Goal: Task Accomplishment & Management: Complete application form

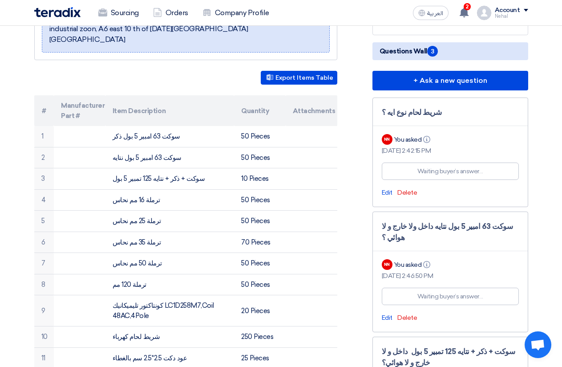
scroll to position [178, 0]
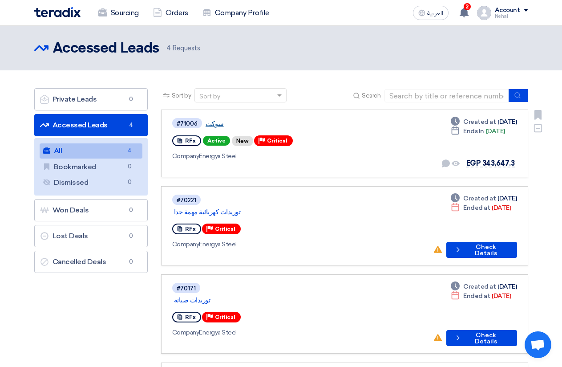
click at [215, 122] on link "سوكت" at bounding box center [317, 124] width 222 height 8
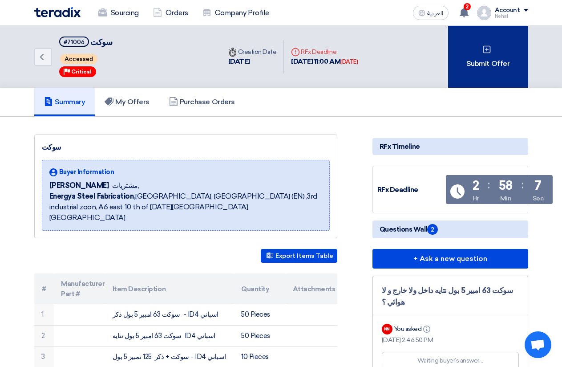
click at [475, 43] on div "Submit Offer" at bounding box center [488, 57] width 80 height 62
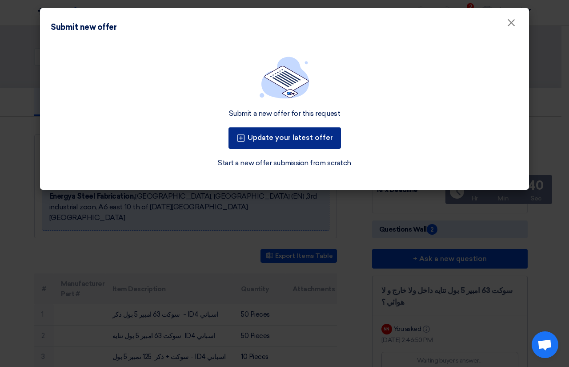
click at [262, 134] on button "Update your latest offer" at bounding box center [285, 137] width 113 height 21
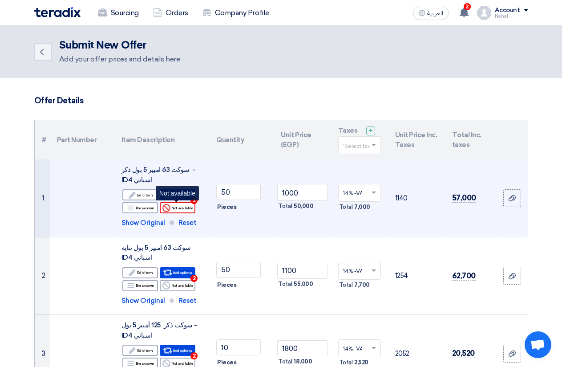
click at [188, 208] on div "Reject Not available" at bounding box center [178, 207] width 36 height 11
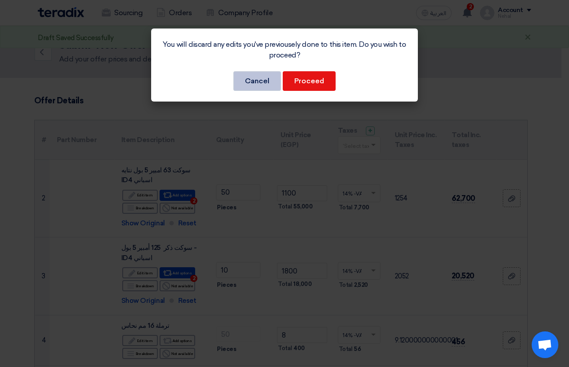
click at [268, 85] on button "Cancel" at bounding box center [258, 81] width 48 height 20
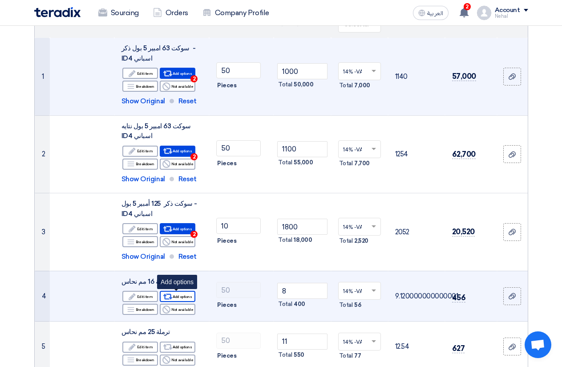
scroll to position [133, 0]
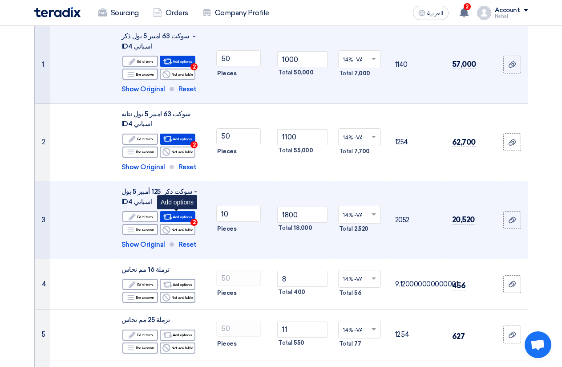
click at [193, 220] on span "2" at bounding box center [193, 221] width 7 height 7
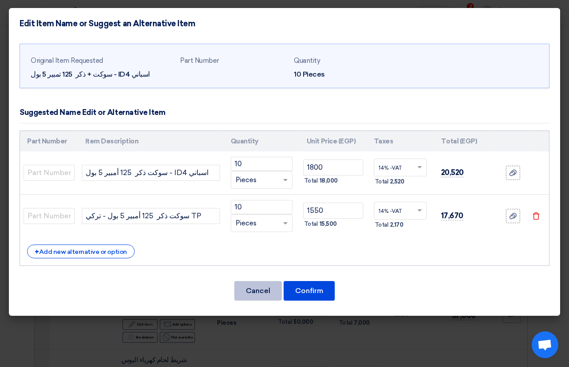
click at [248, 281] on button "Cancel" at bounding box center [258, 291] width 48 height 20
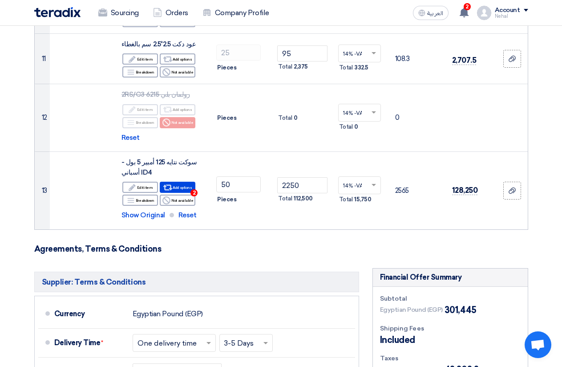
scroll to position [727, 0]
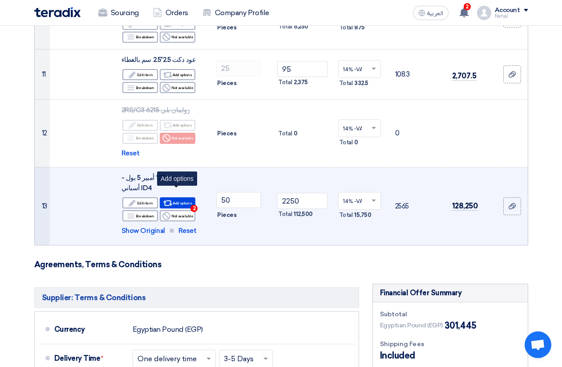
click at [193, 205] on span "2" at bounding box center [193, 208] width 7 height 7
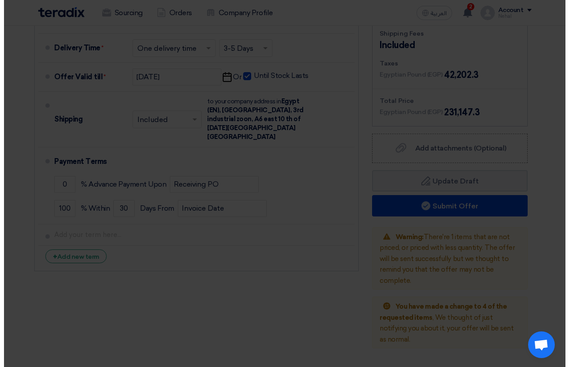
scroll to position [494, 0]
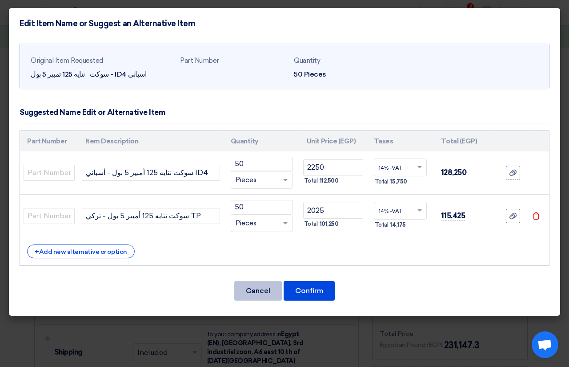
click at [252, 291] on button "Cancel" at bounding box center [258, 291] width 48 height 20
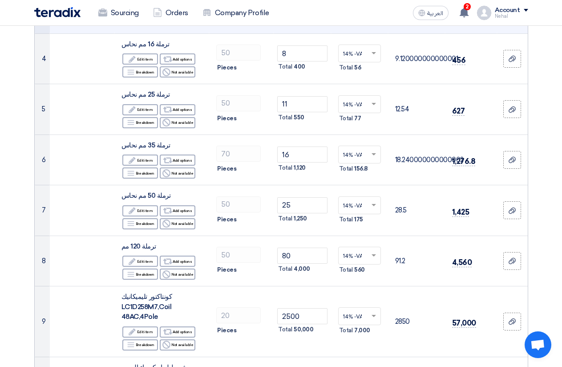
scroll to position [0, 0]
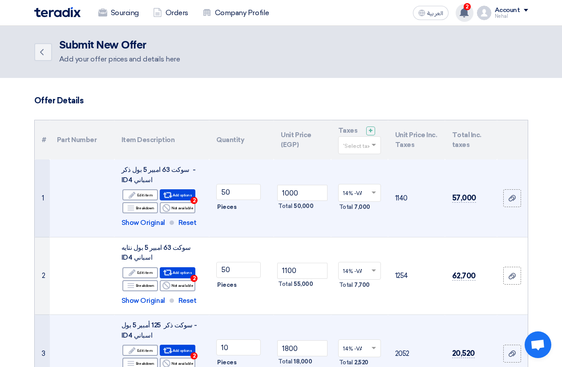
click at [470, 6] on span "2" at bounding box center [467, 6] width 7 height 7
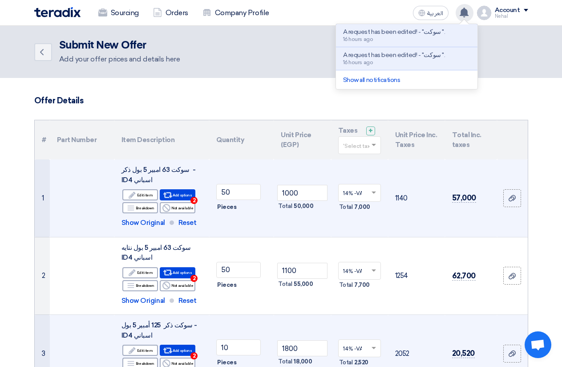
click at [456, 32] on div "A request has been edited! - "سوكت ". 16 hours ago" at bounding box center [406, 35] width 127 height 14
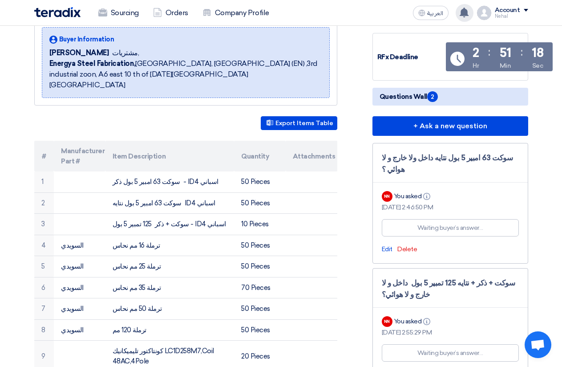
scroll to position [133, 0]
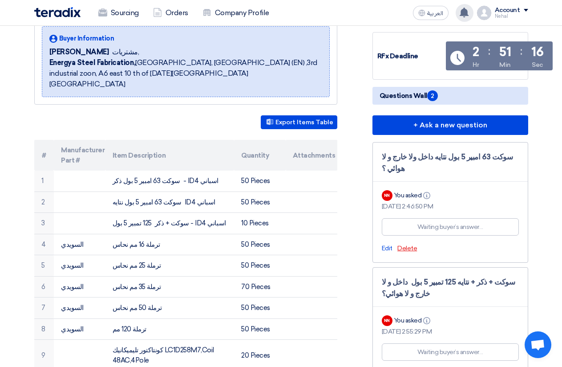
click at [408, 244] on span "Delete" at bounding box center [407, 248] width 20 height 8
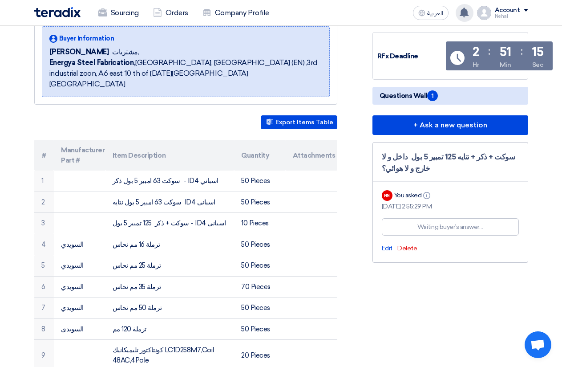
click at [408, 247] on span "Delete" at bounding box center [407, 248] width 20 height 8
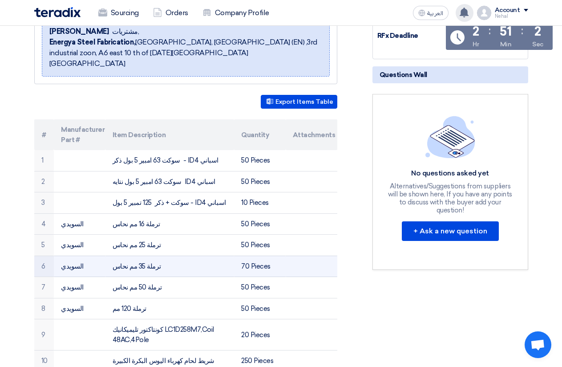
scroll to position [178, 0]
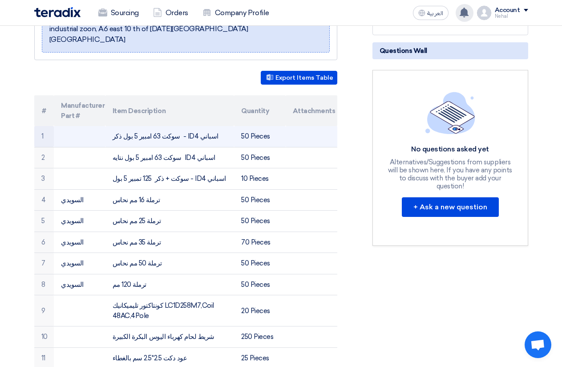
click at [153, 127] on td "سوكت 63 امبير 5 بول ذكر - ID4 اسباني" at bounding box center [169, 136] width 129 height 21
copy td "سوكت 63 امبير 5 بول ذكر - ID4 اسباني"
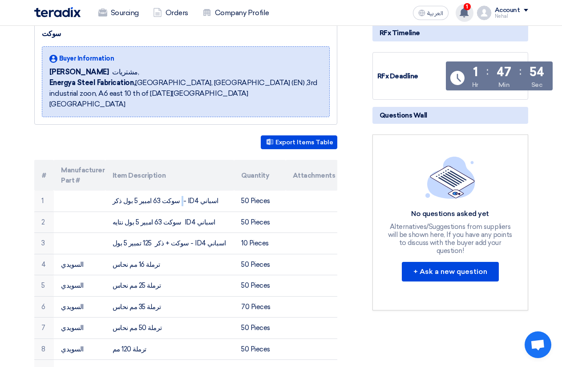
scroll to position [0, 0]
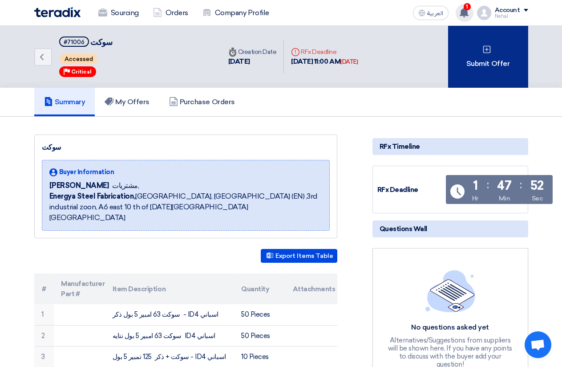
click at [476, 51] on div "Submit Offer" at bounding box center [488, 57] width 80 height 62
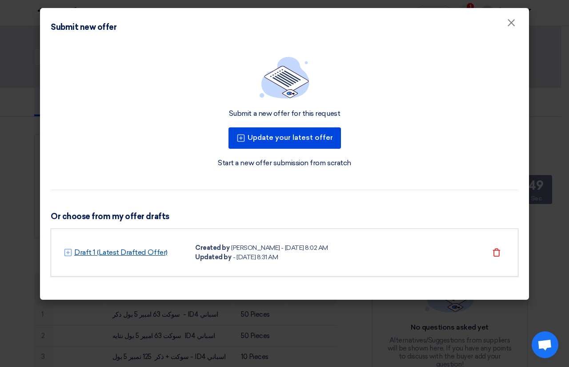
click at [111, 253] on link "Draft 1 (Latest Drafted Offer)" at bounding box center [120, 252] width 93 height 11
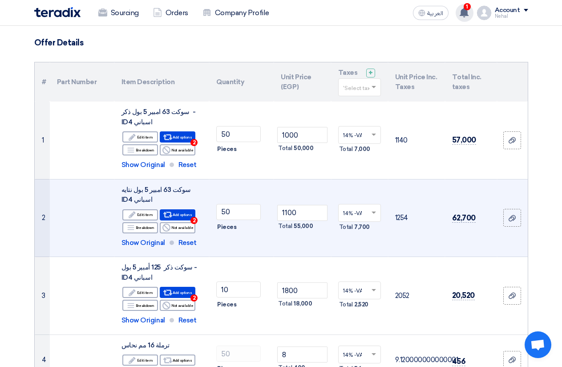
scroll to position [44, 0]
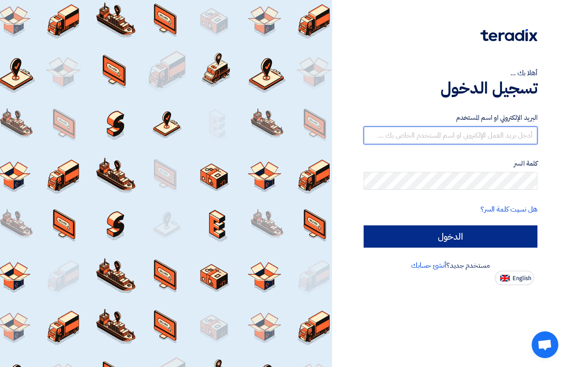
type input "01015110323"
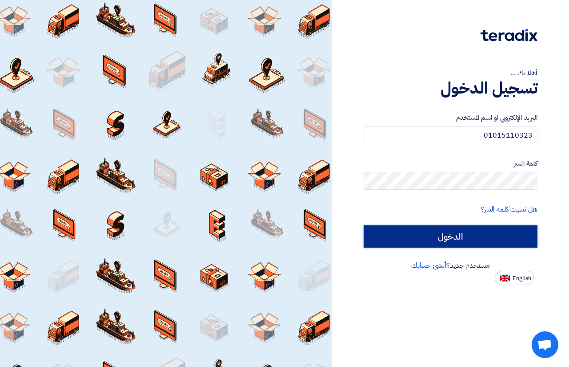
click at [390, 241] on input "الدخول" at bounding box center [451, 236] width 174 height 22
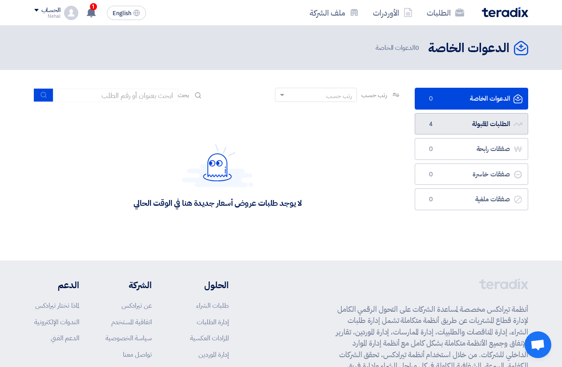
click at [459, 124] on link "الطلبات المقبولة الطلبات المقبولة 4" at bounding box center [471, 124] width 113 height 22
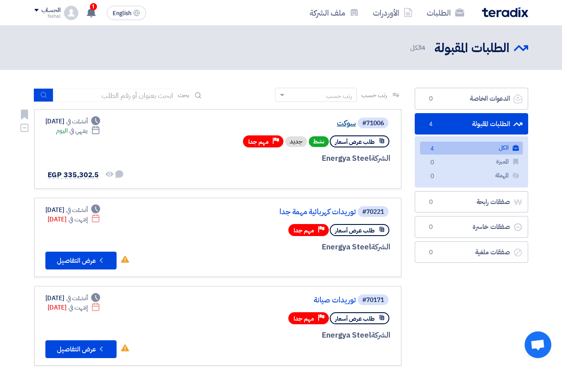
click at [341, 121] on link "سوكت" at bounding box center [267, 123] width 178 height 8
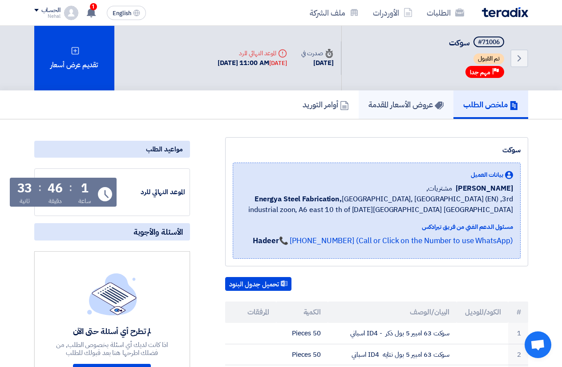
click at [413, 100] on h5 "عروض الأسعار المقدمة" at bounding box center [405, 104] width 75 height 10
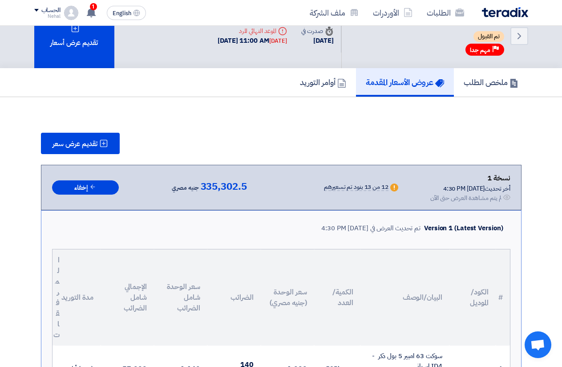
scroll to position [44, 0]
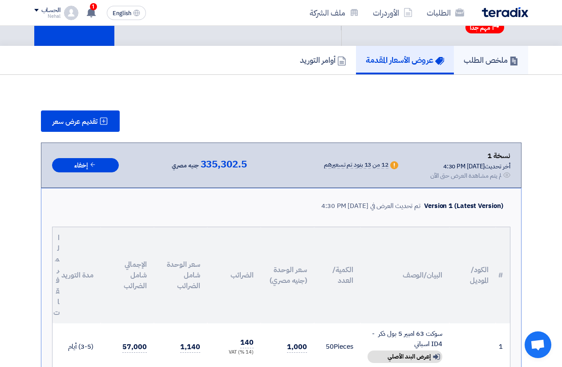
click at [493, 59] on h5 "ملخص الطلب" at bounding box center [491, 60] width 55 height 10
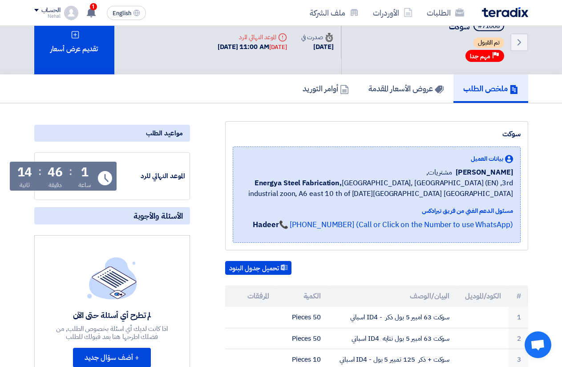
scroll to position [0, 0]
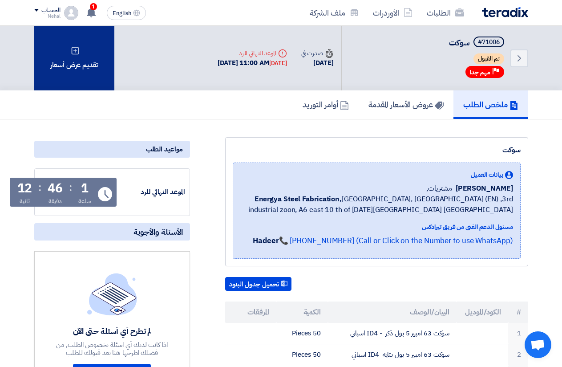
click at [77, 66] on div "تقديم عرض أسعار" at bounding box center [74, 58] width 80 height 65
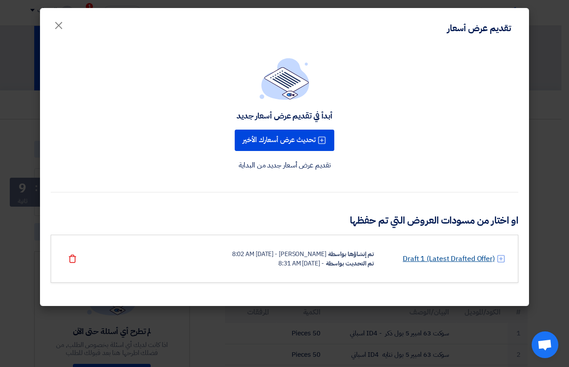
click at [458, 256] on link "Draft 1 (Latest Drafted Offer)" at bounding box center [449, 258] width 92 height 11
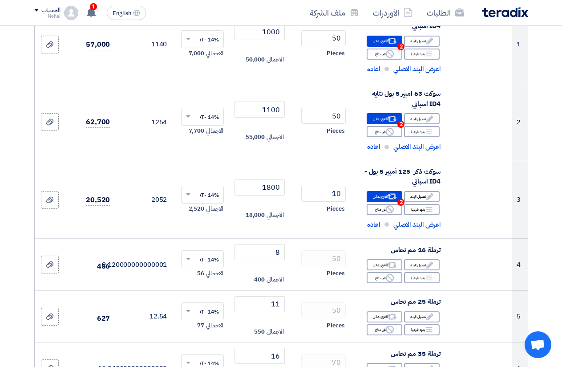
scroll to position [178, 0]
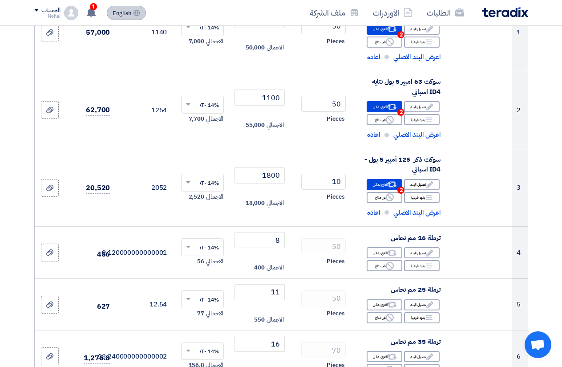
click at [129, 15] on span "English" at bounding box center [122, 13] width 19 height 6
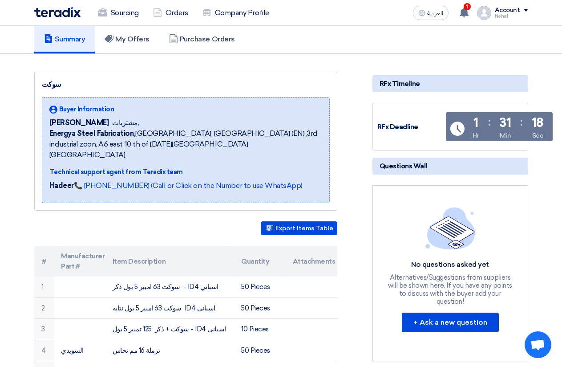
scroll to position [0, 0]
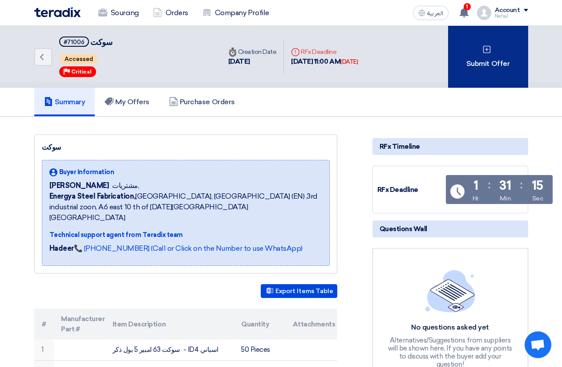
click at [486, 68] on div "Submit Offer" at bounding box center [488, 57] width 80 height 62
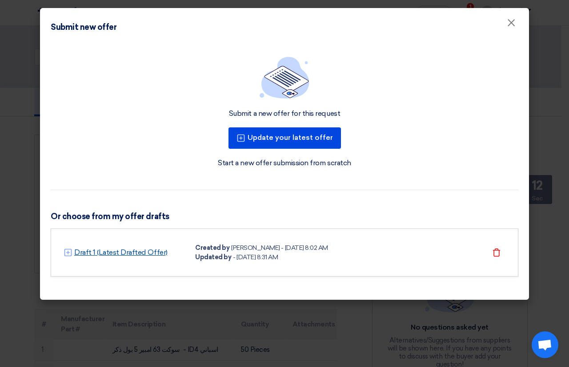
click at [118, 251] on link "Draft 1 (Latest Drafted Offer)" at bounding box center [120, 252] width 93 height 11
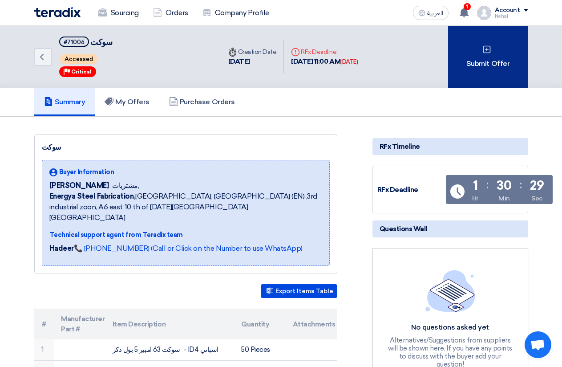
click at [490, 75] on div "Submit Offer" at bounding box center [488, 57] width 80 height 62
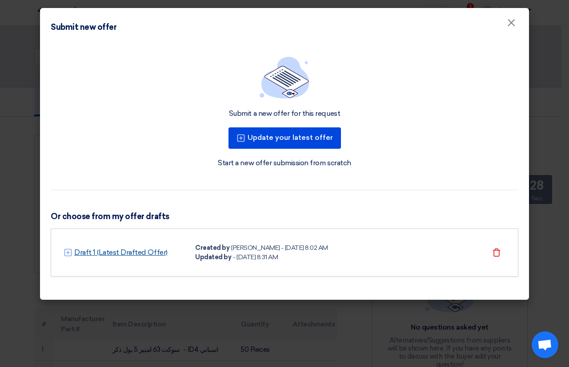
click at [90, 251] on link "Draft 1 (Latest Drafted Offer)" at bounding box center [120, 252] width 93 height 11
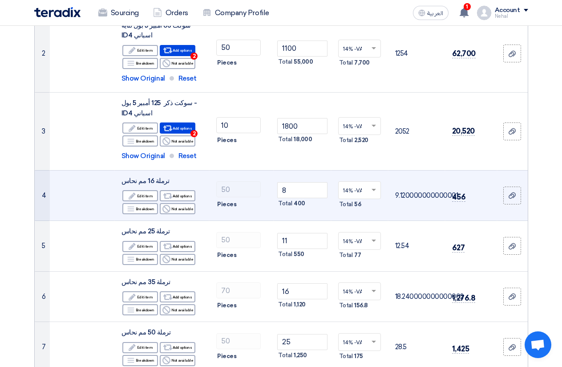
scroll to position [222, 0]
click at [303, 194] on input "8" at bounding box center [302, 190] width 50 height 16
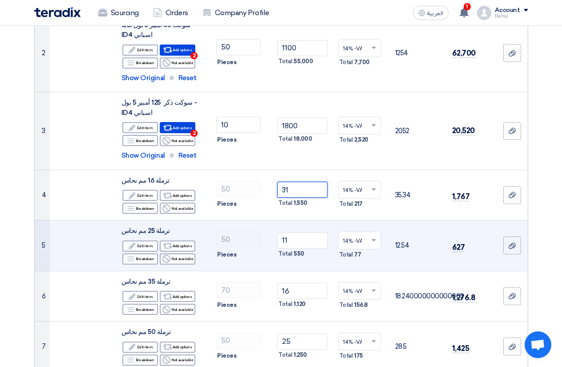
type input "31"
click at [258, 264] on td "50 Pieces" at bounding box center [241, 245] width 65 height 51
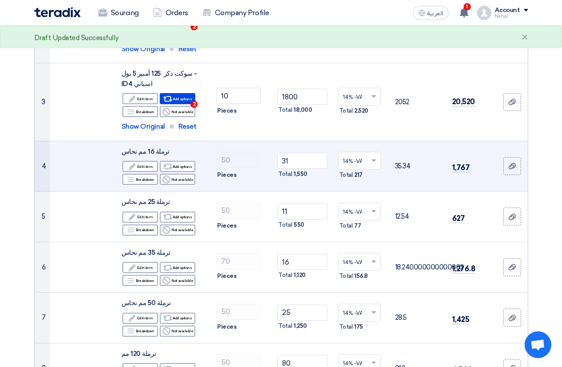
scroll to position [267, 0]
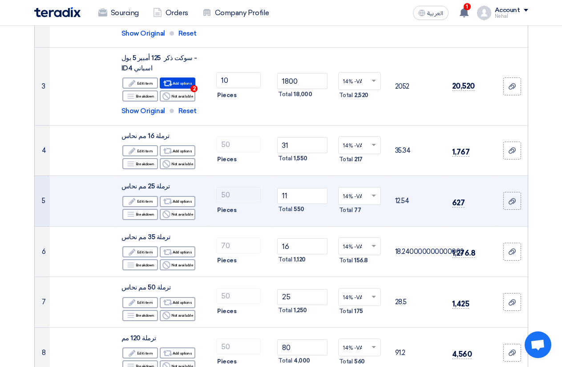
click at [223, 194] on input "50" at bounding box center [238, 195] width 44 height 16
click at [300, 197] on input "11" at bounding box center [302, 196] width 50 height 16
type input "1"
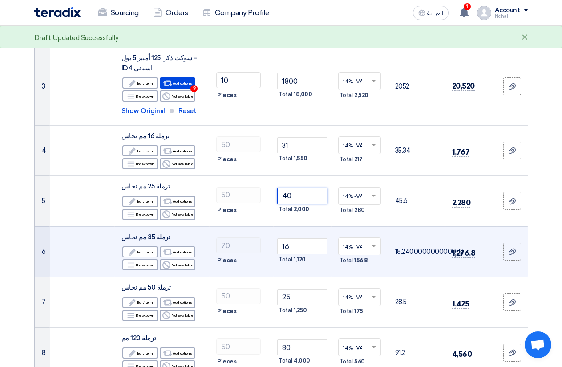
type input "40"
click at [267, 227] on td "70 Pieces" at bounding box center [241, 251] width 65 height 51
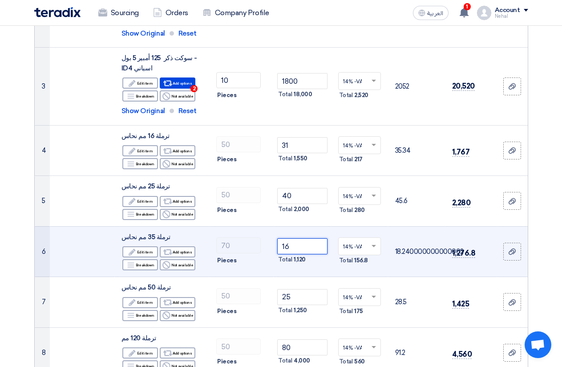
click at [301, 247] on input "16" at bounding box center [302, 246] width 50 height 16
type input "1"
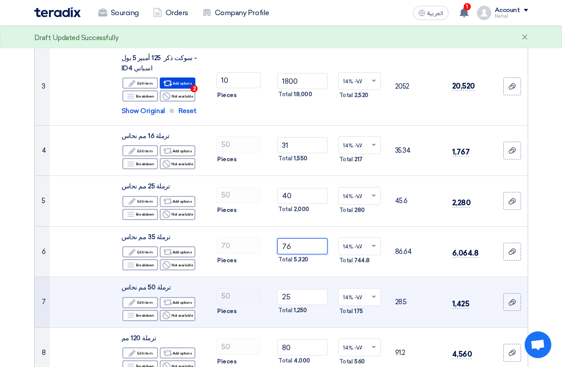
type input "76"
click at [254, 291] on input "50" at bounding box center [238, 296] width 44 height 16
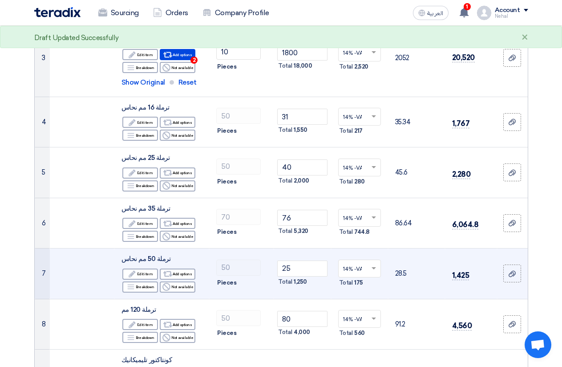
scroll to position [311, 0]
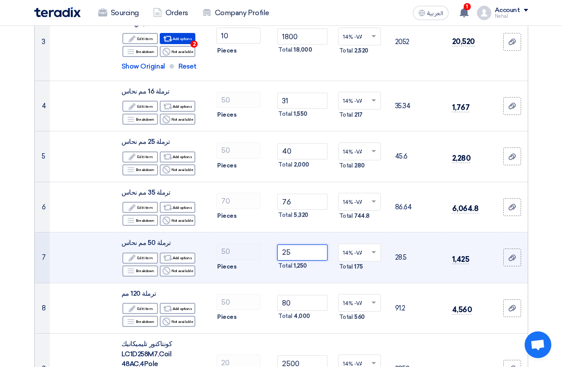
click at [294, 252] on input "25" at bounding box center [302, 252] width 50 height 16
type input "2"
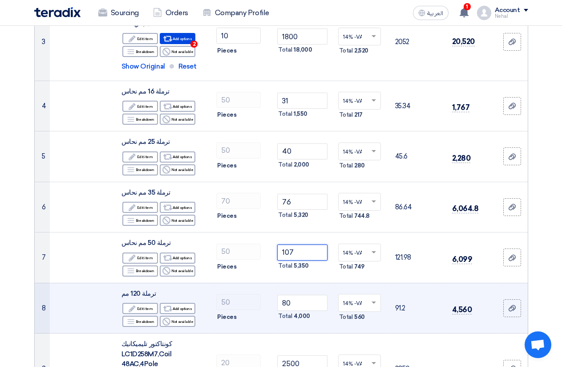
type input "107"
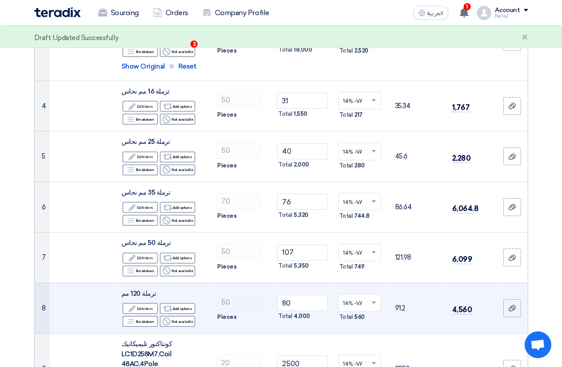
click at [263, 309] on div "50" at bounding box center [241, 302] width 50 height 16
click at [309, 307] on input "80" at bounding box center [302, 303] width 50 height 16
type input "8"
type input "245.75"
click at [257, 299] on input "50" at bounding box center [238, 302] width 44 height 16
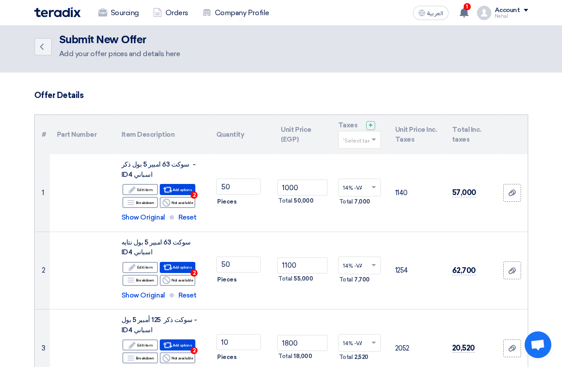
scroll to position [0, 0]
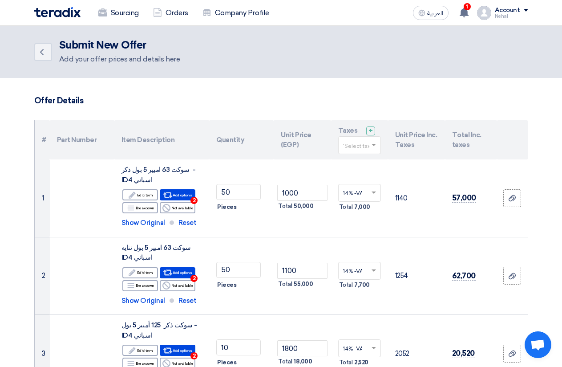
click at [133, 100] on h3 "Offer Details" at bounding box center [281, 101] width 494 height 10
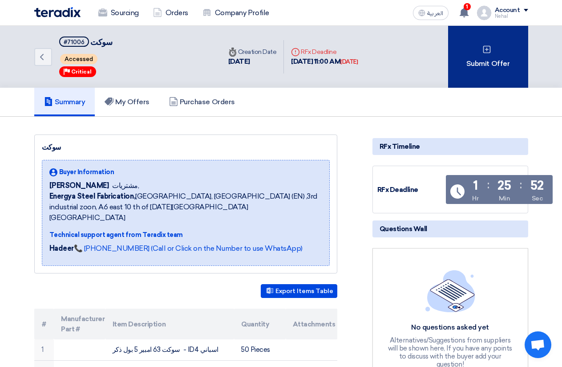
click at [486, 56] on div "Submit Offer" at bounding box center [488, 57] width 80 height 62
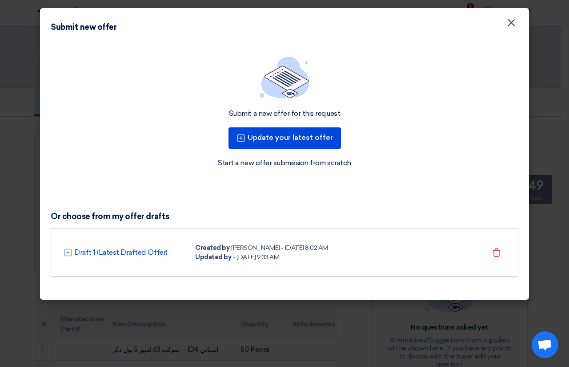
click at [518, 23] on button "×" at bounding box center [511, 23] width 23 height 18
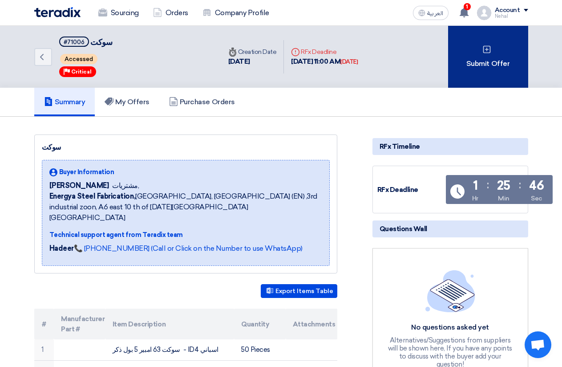
click at [501, 63] on div "Submit Offer" at bounding box center [488, 57] width 80 height 62
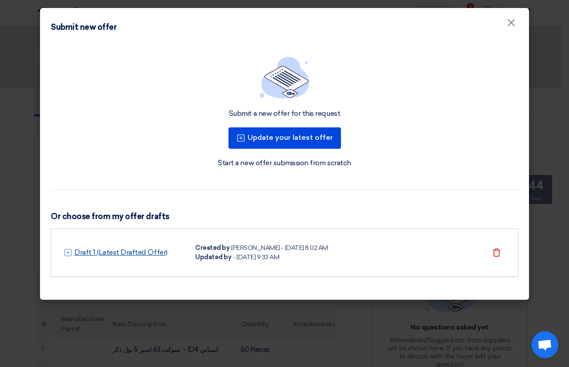
click at [114, 247] on link "Draft 1 (Latest Drafted Offer)" at bounding box center [120, 252] width 93 height 11
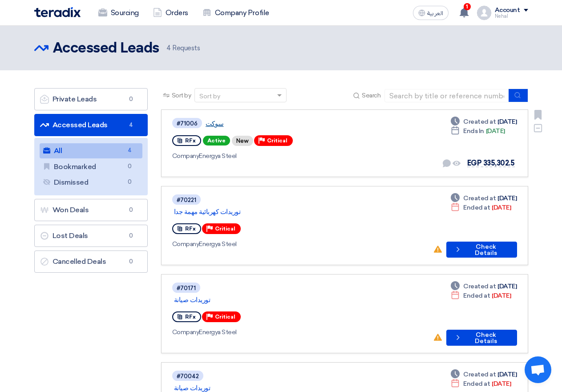
click at [213, 123] on link "سوكت" at bounding box center [317, 124] width 222 height 8
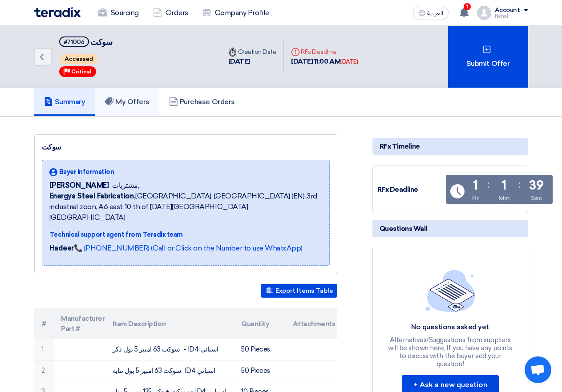
click at [139, 101] on h5 "My Offers" at bounding box center [127, 101] width 45 height 9
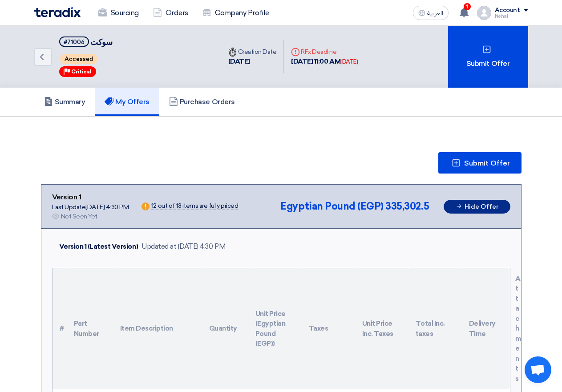
click at [486, 209] on button "Hide Offer" at bounding box center [477, 207] width 67 height 14
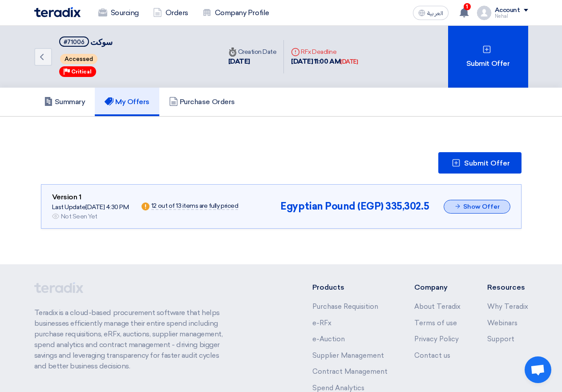
click at [486, 209] on button "Show Offer" at bounding box center [477, 207] width 67 height 14
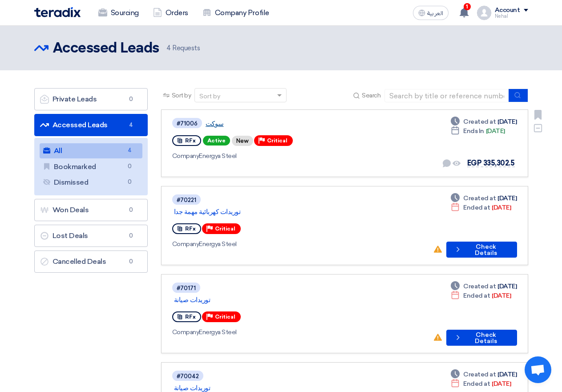
click at [211, 121] on link "سوكت" at bounding box center [317, 124] width 222 height 8
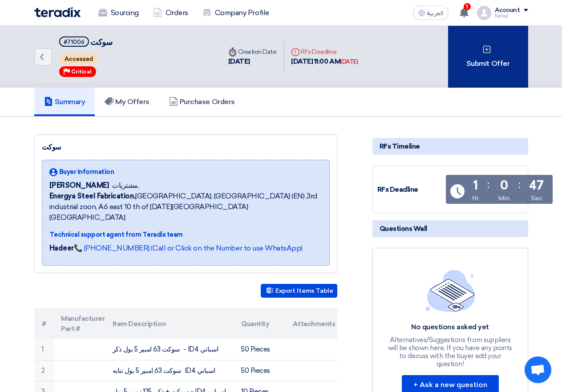
click at [480, 49] on div "Submit Offer" at bounding box center [488, 57] width 80 height 62
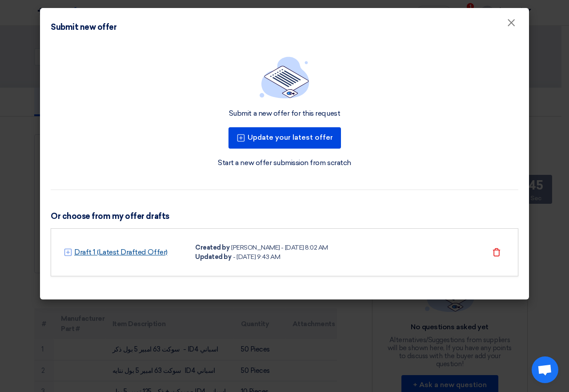
click at [104, 250] on link "Draft 1 (Latest Drafted Offer)" at bounding box center [120, 252] width 93 height 11
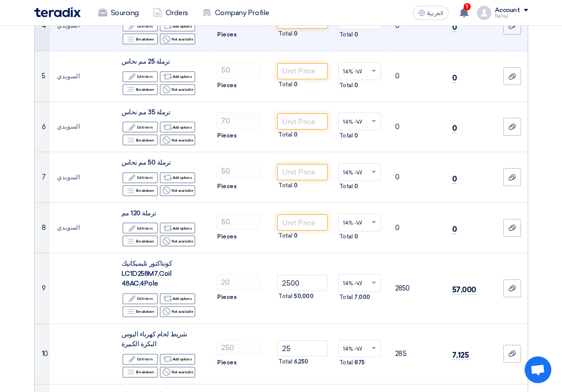
scroll to position [400, 0]
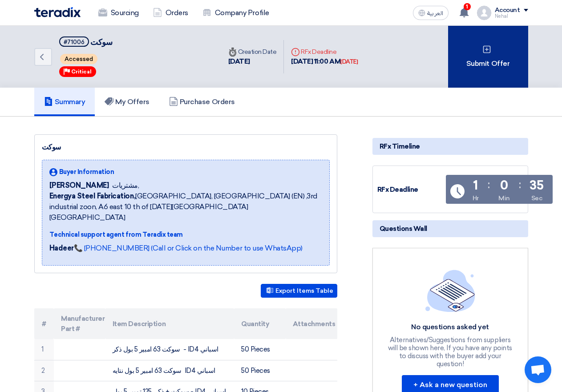
click at [478, 57] on div "Submit Offer" at bounding box center [488, 57] width 80 height 62
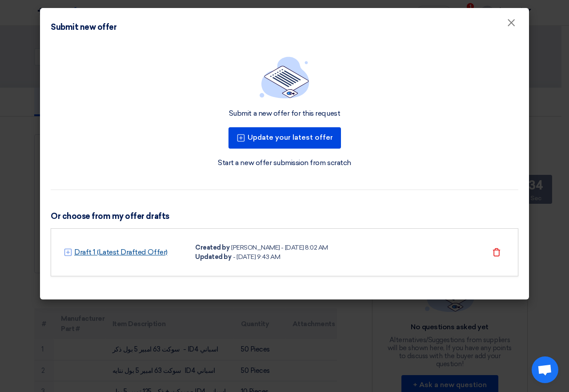
click at [117, 251] on link "Draft 1 (Latest Drafted Offer)" at bounding box center [120, 252] width 93 height 11
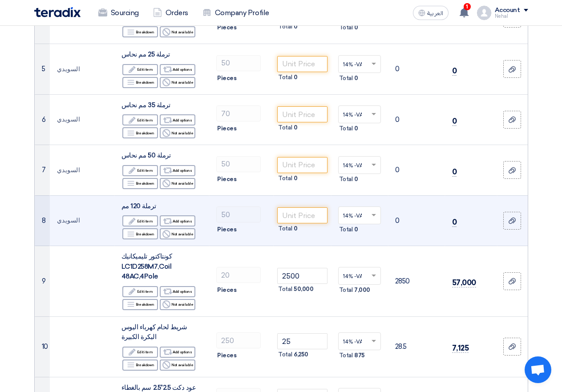
scroll to position [311, 0]
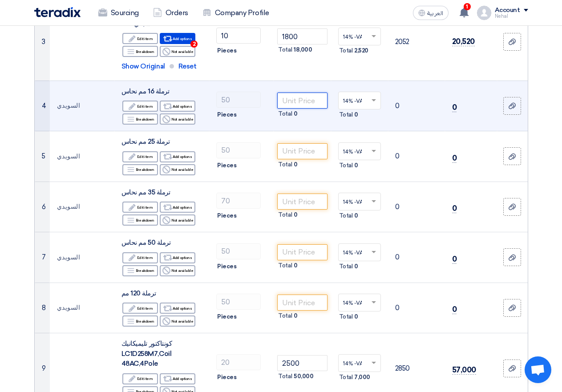
click at [304, 97] on input "number" at bounding box center [302, 101] width 50 height 16
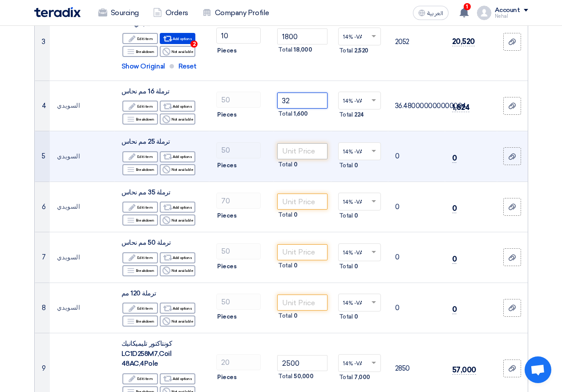
type input "32"
click at [307, 149] on input "number" at bounding box center [302, 151] width 50 height 16
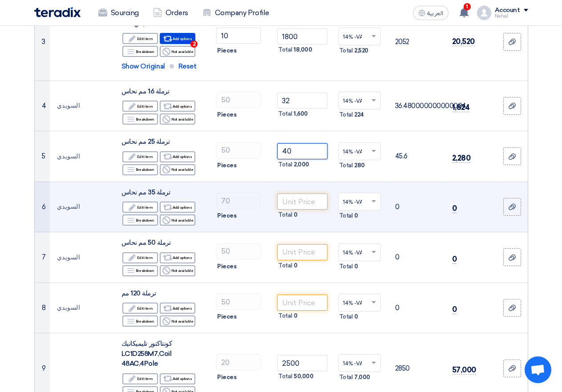
type input "40"
click at [287, 203] on input "number" at bounding box center [302, 202] width 50 height 16
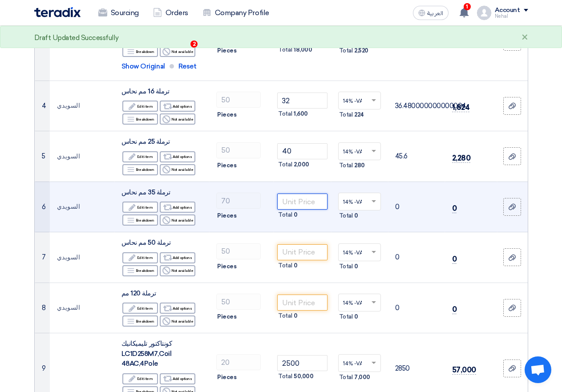
click at [297, 203] on input "number" at bounding box center [302, 202] width 50 height 16
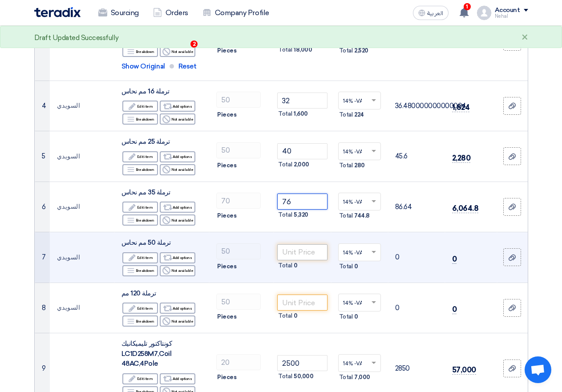
type input "76"
click at [291, 254] on input "number" at bounding box center [302, 252] width 50 height 16
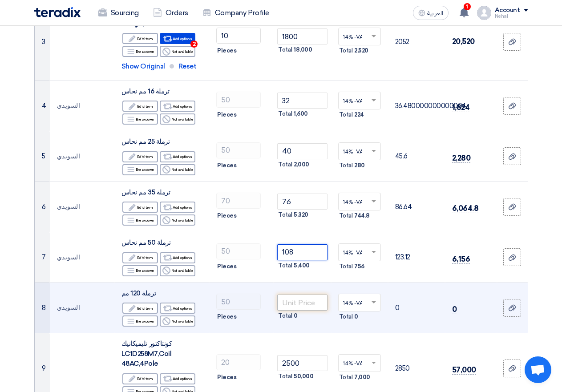
type input "108"
click at [309, 297] on input "number" at bounding box center [302, 303] width 50 height 16
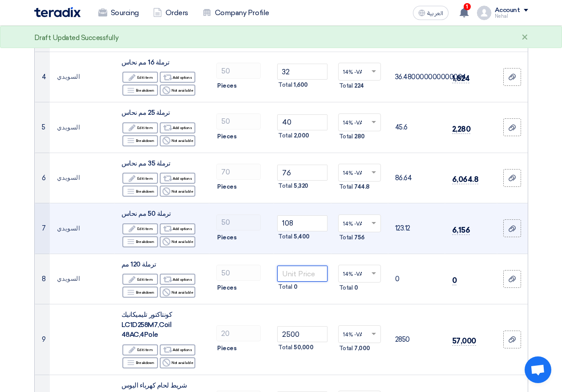
scroll to position [356, 0]
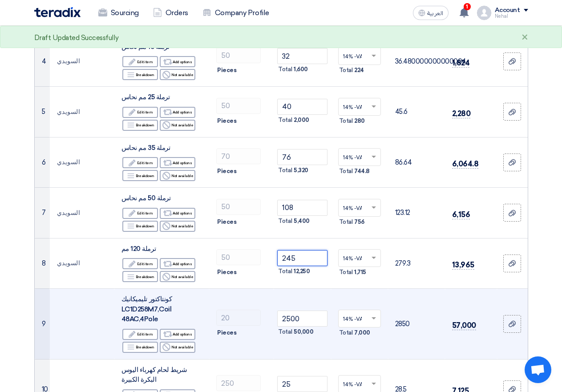
type input "245"
click at [266, 307] on td "20 Pieces" at bounding box center [241, 324] width 65 height 71
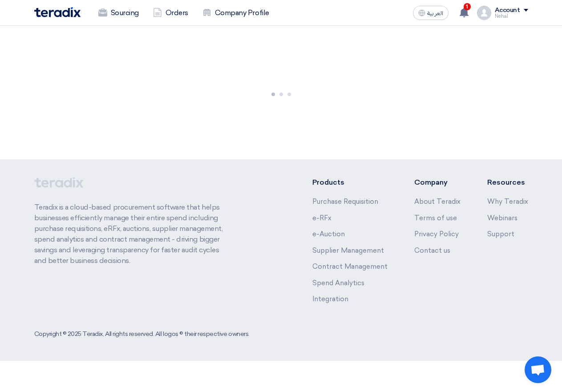
scroll to position [0, 0]
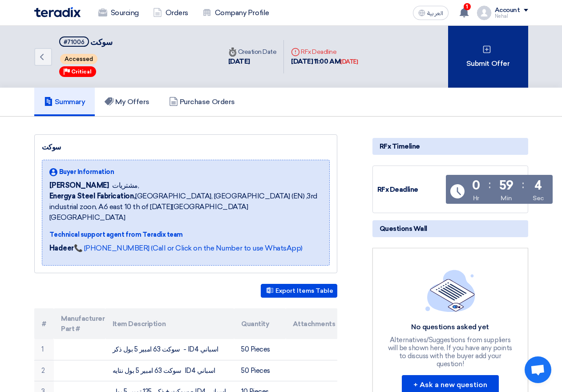
click at [496, 67] on div "Submit Offer" at bounding box center [488, 57] width 80 height 62
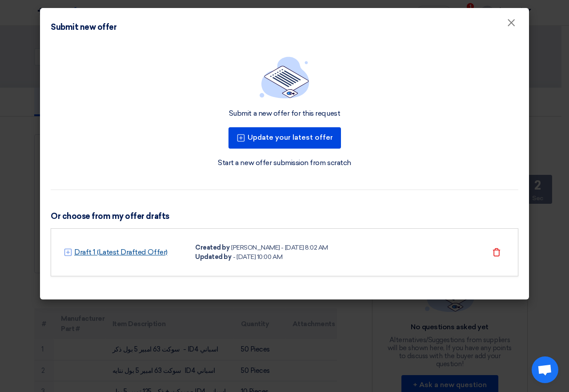
click at [93, 250] on link "Draft 1 (Latest Drafted Offer)" at bounding box center [120, 252] width 93 height 11
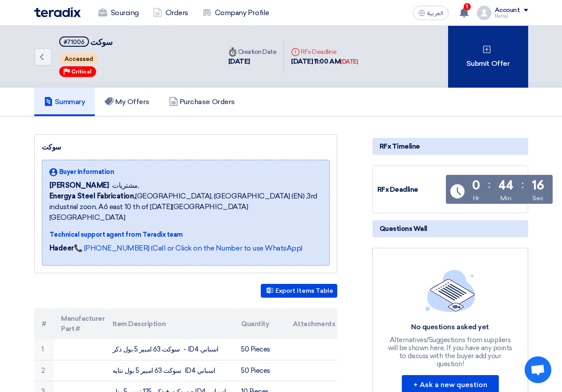
click at [466, 71] on div "Submit Offer" at bounding box center [488, 57] width 80 height 62
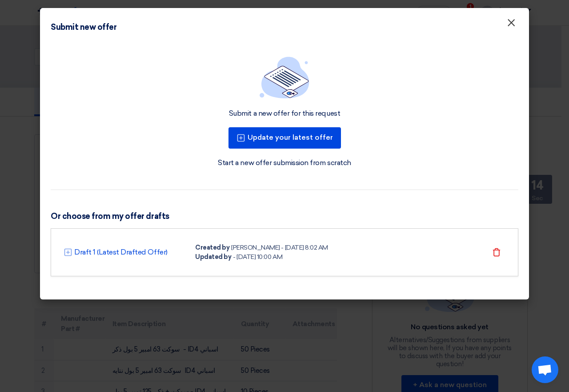
click at [508, 20] on span "×" at bounding box center [511, 25] width 9 height 18
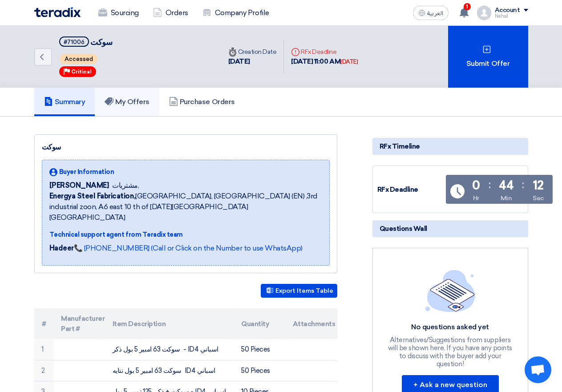
click at [126, 103] on h5 "My Offers" at bounding box center [127, 101] width 45 height 9
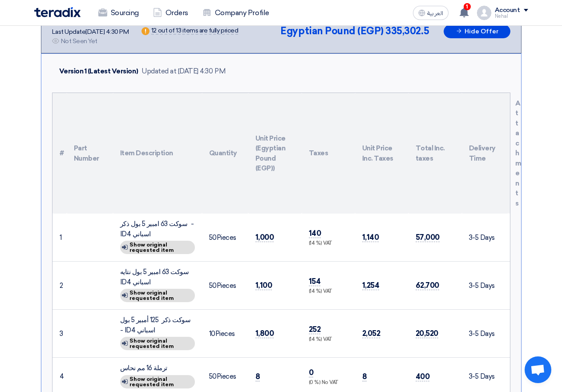
scroll to position [133, 0]
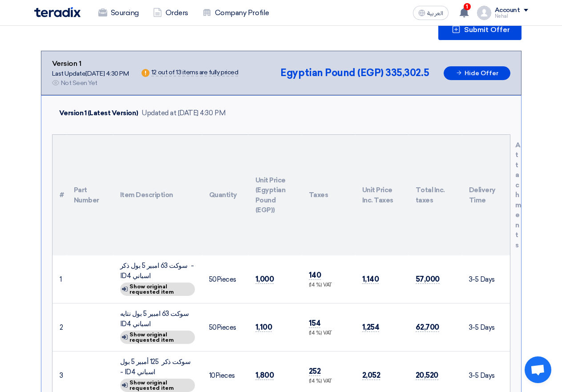
click at [160, 120] on div "Version 1 (Latest Version) Updated at 10 Aug 2025, 4:30 PM" at bounding box center [281, 113] width 458 height 21
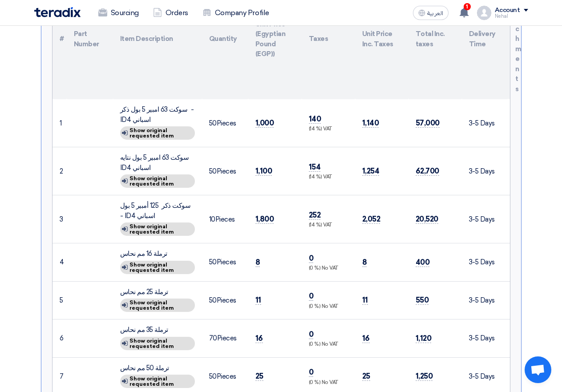
scroll to position [311, 0]
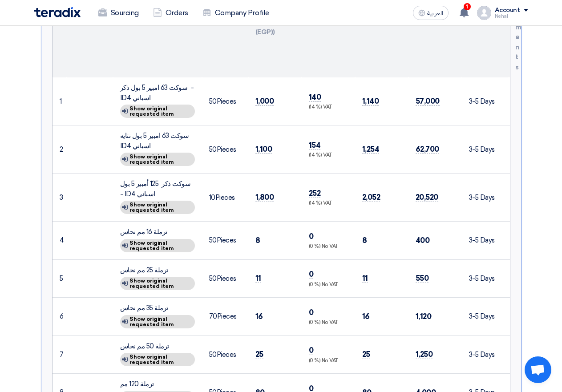
click at [93, 138] on td at bounding box center [90, 149] width 46 height 48
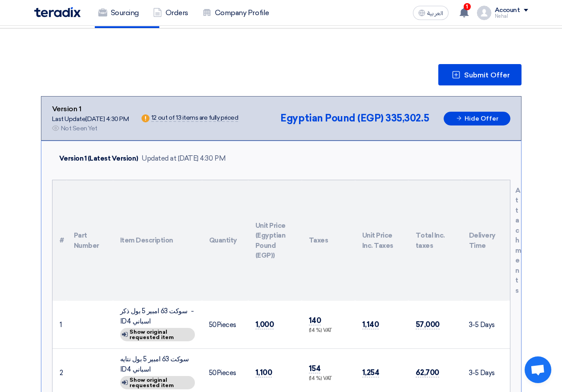
scroll to position [0, 0]
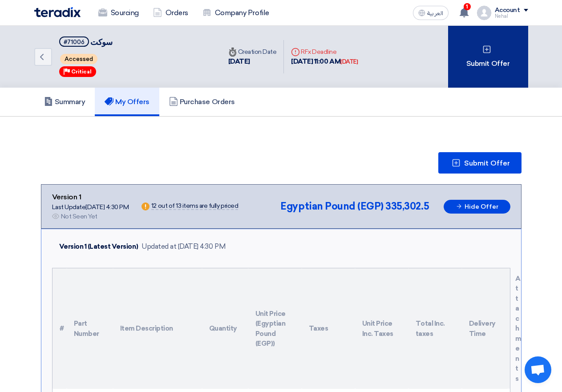
click at [480, 68] on div "Submit Offer" at bounding box center [488, 57] width 80 height 62
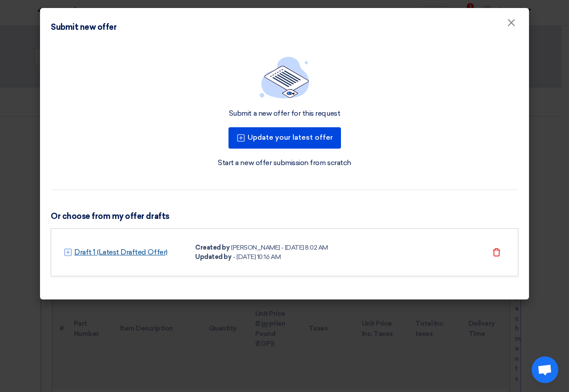
click at [97, 250] on link "Draft 1 (Latest Drafted Offer)" at bounding box center [120, 252] width 93 height 11
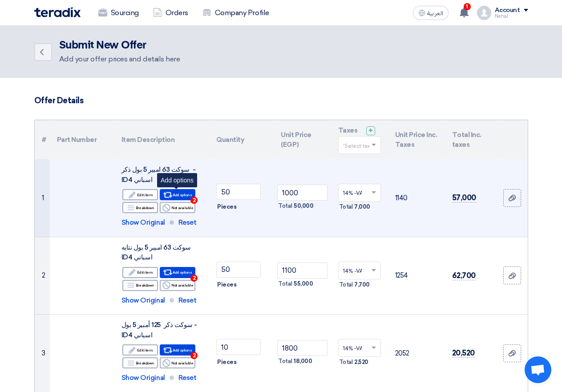
click at [194, 200] on span "2" at bounding box center [193, 200] width 7 height 7
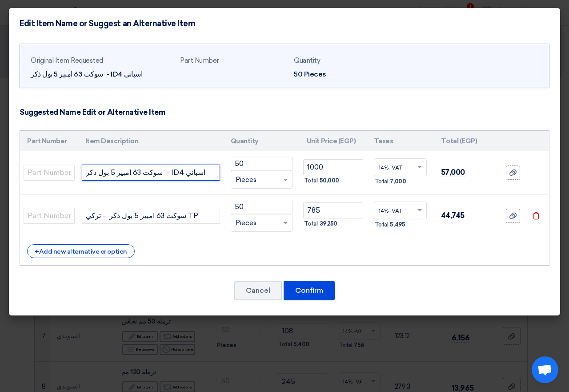
click at [143, 176] on input "سوكت 63 امبير 5 بول ذكر - ID4 اسباني" at bounding box center [151, 173] width 138 height 16
click at [351, 170] on input "1000" at bounding box center [333, 167] width 60 height 16
type input "1"
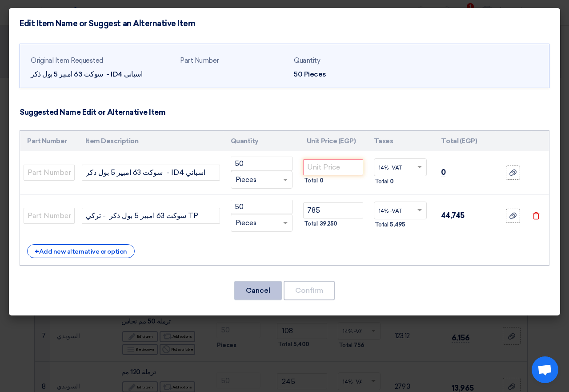
click at [269, 293] on button "Cancel" at bounding box center [258, 291] width 48 height 20
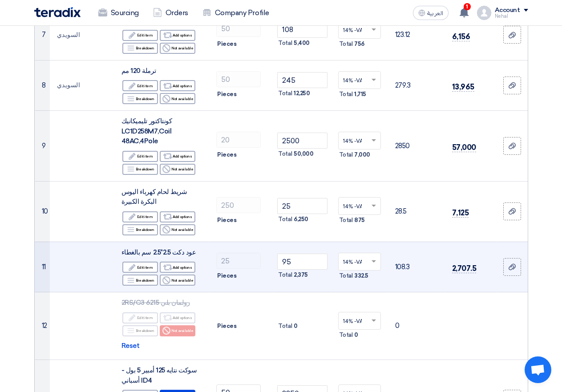
scroll to position [623, 0]
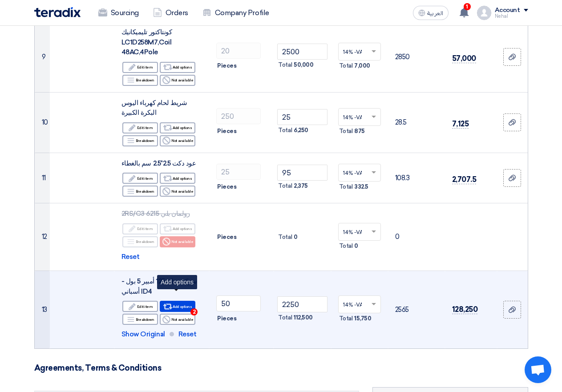
click at [194, 308] on span "2" at bounding box center [193, 311] width 7 height 7
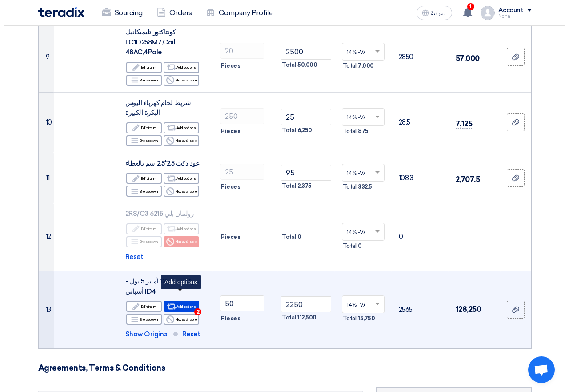
scroll to position [390, 0]
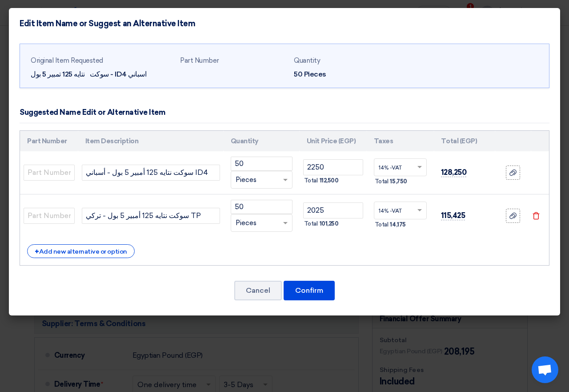
drag, startPoint x: 232, startPoint y: 222, endPoint x: 284, endPoint y: 171, distance: 72.7
drag, startPoint x: 284, startPoint y: 171, endPoint x: 464, endPoint y: 230, distance: 189.2
click at [464, 230] on td "115,425" at bounding box center [464, 215] width 61 height 43
click at [408, 254] on div "+ Add new alternative or option" at bounding box center [284, 251] width 515 height 14
click at [258, 284] on button "Cancel" at bounding box center [258, 291] width 48 height 20
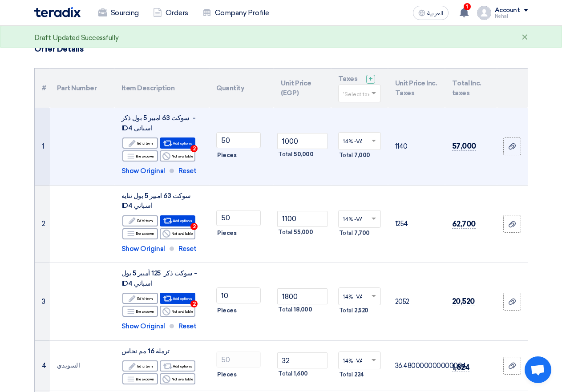
scroll to position [0, 0]
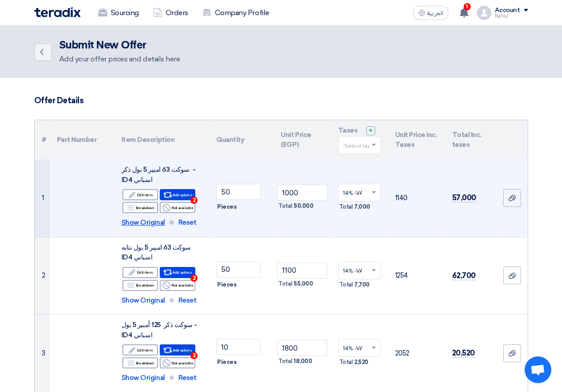
click at [146, 225] on span "Show Original" at bounding box center [143, 223] width 44 height 10
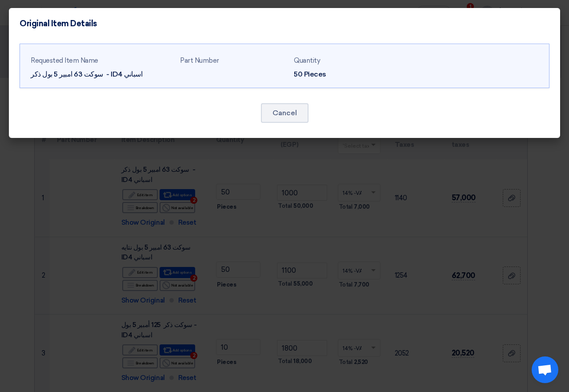
click at [146, 224] on modal-container "Original Item Details Requested Item Name سوكت 63 امبير 5 بول ذكر - ID4 اسباني …" at bounding box center [284, 196] width 569 height 392
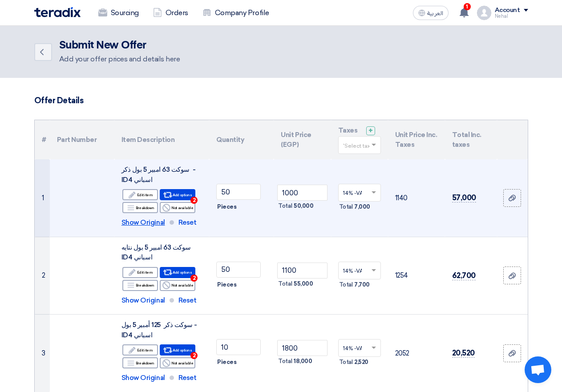
click at [133, 218] on span "Show Original" at bounding box center [143, 223] width 44 height 10
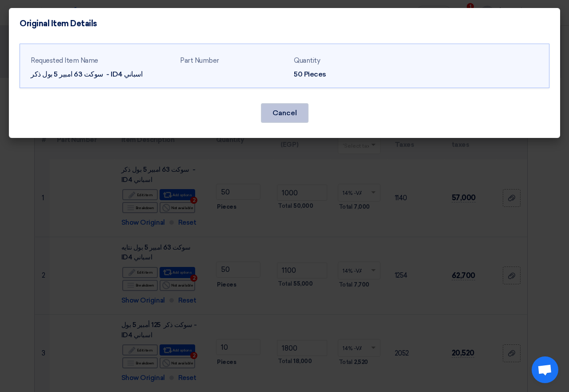
click at [270, 110] on button "Cancel" at bounding box center [285, 113] width 48 height 20
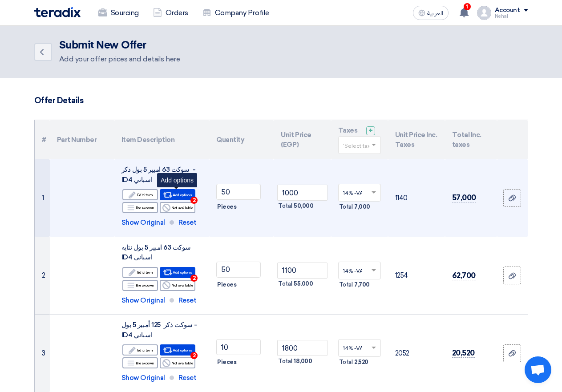
click at [192, 198] on span "2" at bounding box center [193, 200] width 7 height 7
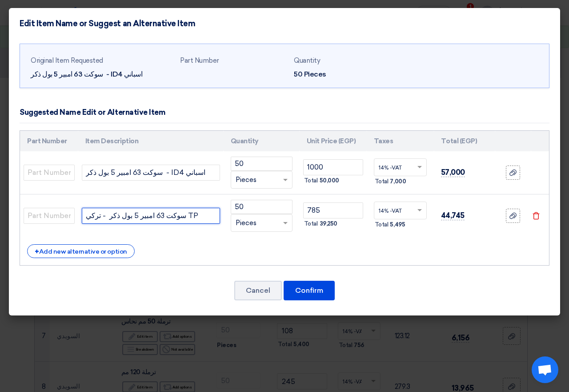
click at [191, 217] on input "سوكت 63 امبير 5 بول ذكر - تركي TP" at bounding box center [151, 216] width 138 height 16
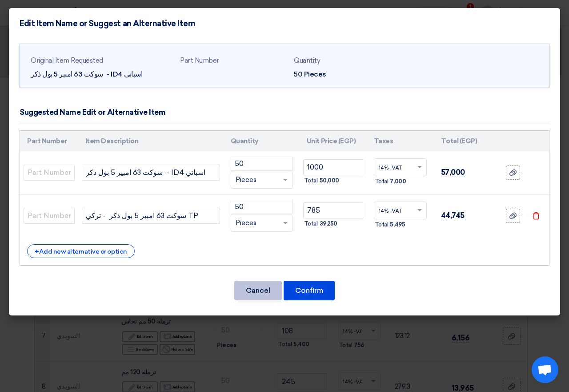
click at [267, 285] on button "Cancel" at bounding box center [258, 291] width 48 height 20
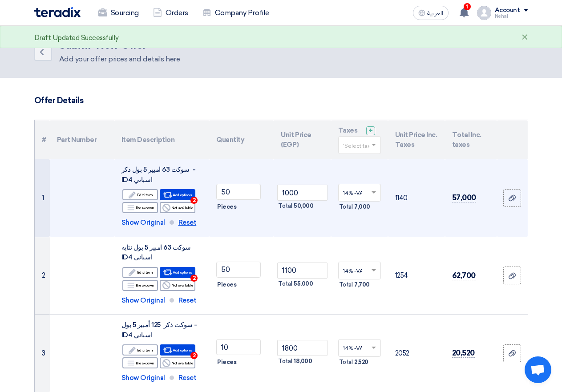
click at [183, 219] on span "Reset" at bounding box center [187, 223] width 18 height 10
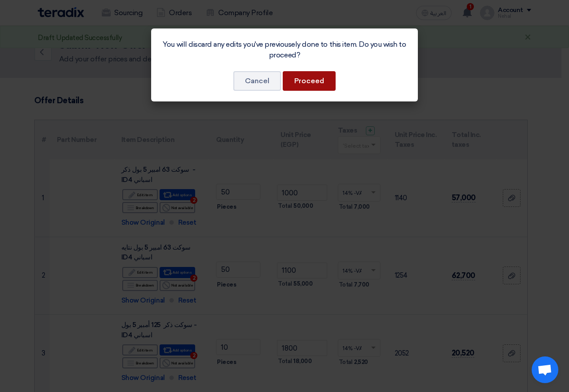
click at [309, 82] on button "Proceed" at bounding box center [309, 81] width 53 height 20
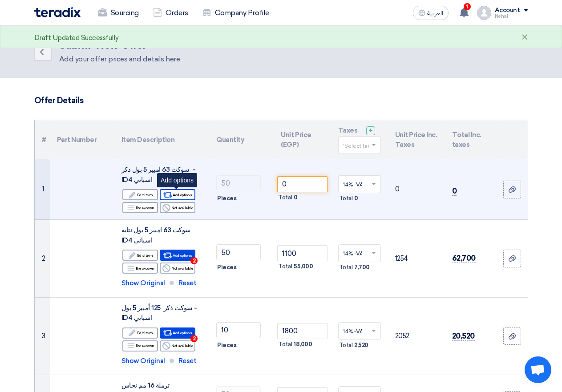
click at [182, 195] on div "Alternative Add options" at bounding box center [178, 194] width 36 height 11
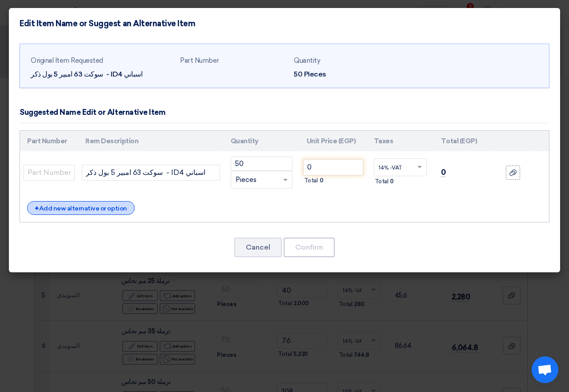
click at [87, 211] on div "+ Add new alternative or option" at bounding box center [81, 208] width 108 height 14
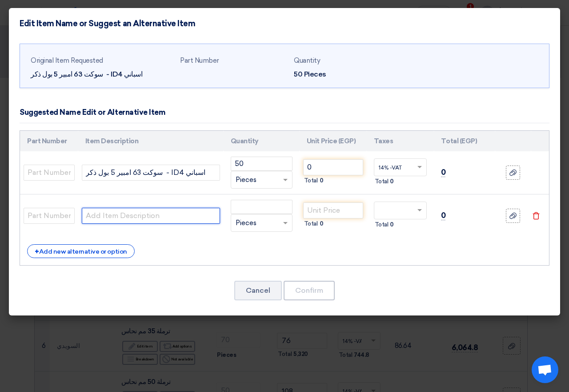
paste input "سوكت 63 امبير 5 بول ذكر - تركي TP"
type input "سوكت 63 امبير 5 بول ذكر - تركي TP"
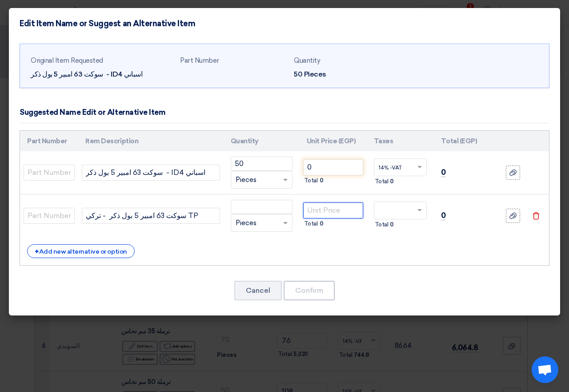
click at [320, 208] on input "number" at bounding box center [333, 210] width 60 height 16
type input "785"
click at [272, 207] on input "number" at bounding box center [262, 207] width 62 height 14
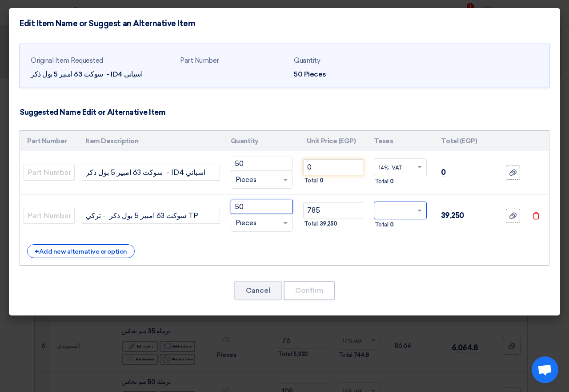
type input "50"
click at [424, 208] on span at bounding box center [421, 210] width 11 height 8
click at [395, 226] on span "14% -VAT" at bounding box center [390, 227] width 23 height 6
click at [418, 210] on span at bounding box center [420, 210] width 4 height 3
click at [388, 224] on span "14% -VAT" at bounding box center [390, 227] width 23 height 6
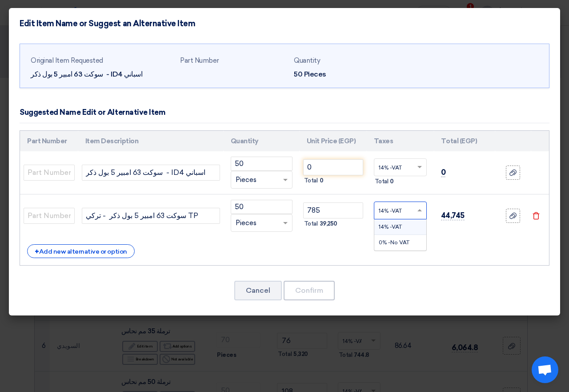
click at [420, 209] on span at bounding box center [421, 210] width 11 height 8
click at [400, 241] on span "0% -No VAT" at bounding box center [394, 242] width 31 height 6
click at [420, 211] on span at bounding box center [420, 210] width 4 height 2
click at [404, 222] on div "14% -VAT" at bounding box center [401, 227] width 52 height 16
drag, startPoint x: 32, startPoint y: 215, endPoint x: 85, endPoint y: 215, distance: 52.9
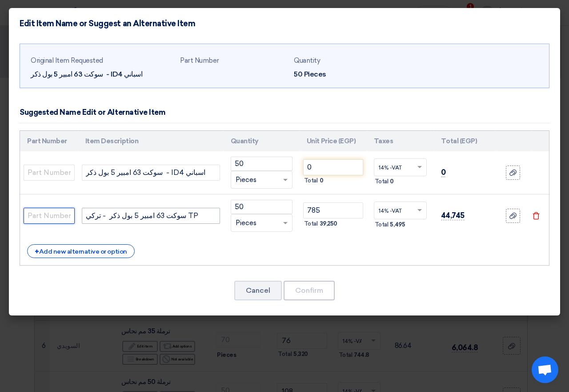
click at [32, 215] on input "text" at bounding box center [49, 216] width 51 height 16
click at [44, 217] on input "text" at bounding box center [49, 216] width 51 height 16
click at [72, 252] on div "+ Add new alternative or option" at bounding box center [81, 251] width 108 height 14
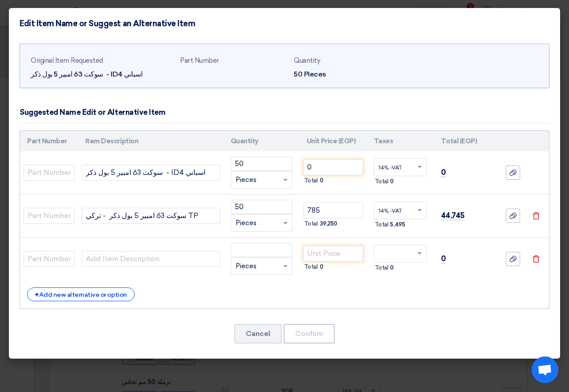
click at [77, 252] on td at bounding box center [49, 259] width 58 height 43
click at [260, 330] on button "Cancel" at bounding box center [258, 334] width 48 height 20
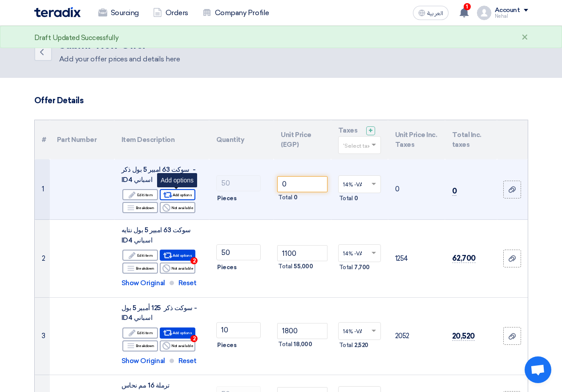
click at [174, 195] on div "Alternative Add options" at bounding box center [178, 194] width 36 height 11
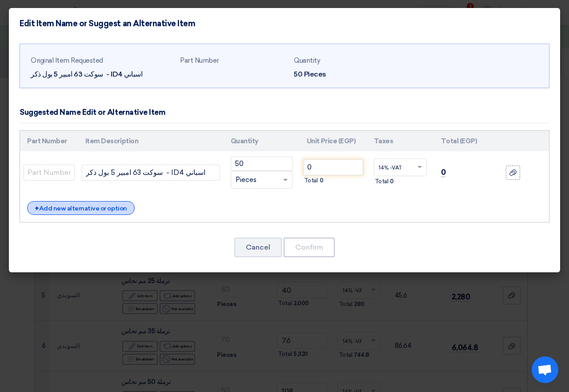
click at [97, 206] on div "+ Add new alternative or option" at bounding box center [81, 208] width 108 height 14
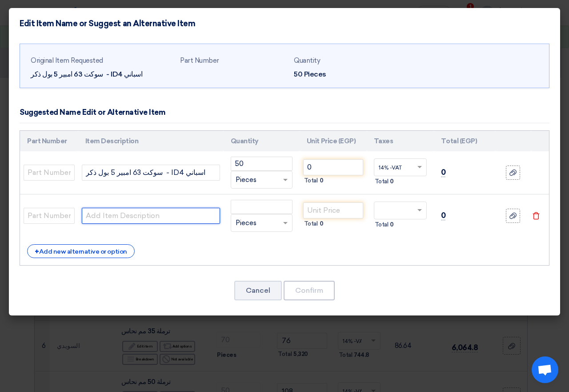
paste input "سوكت 63 امبير 5 بول ذكر - تركي TP"
type input "سوكت 63 امبير 5 بول ذكر - تركي TP"
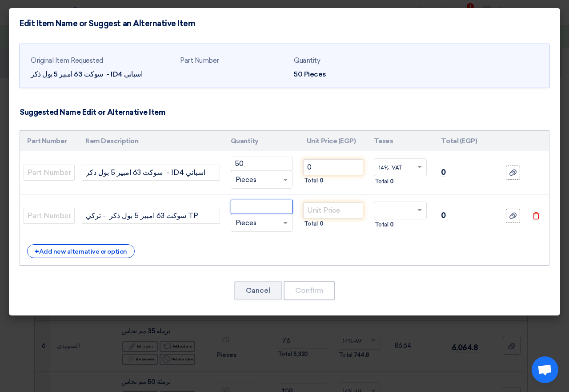
click at [255, 210] on input "number" at bounding box center [262, 207] width 62 height 14
type input "7"
type input "50"
click at [323, 214] on input "number" at bounding box center [333, 210] width 60 height 16
type input "785"
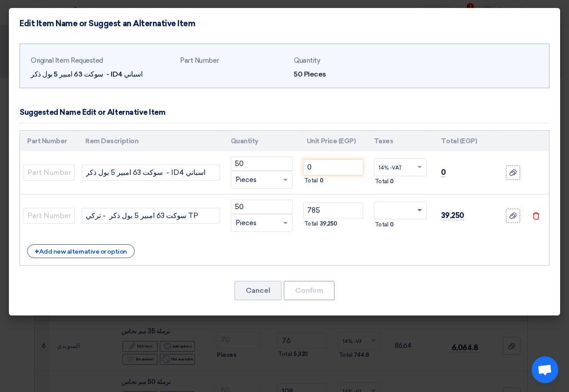
click at [418, 211] on span at bounding box center [420, 210] width 4 height 3
click at [399, 222] on div "14% -VAT" at bounding box center [401, 227] width 52 height 16
click at [511, 172] on use at bounding box center [513, 173] width 7 height 6
click at [0, 0] on input "file" at bounding box center [0, 0] width 0 height 0
click at [308, 85] on div "Original Item Requested سوكت 63 امبير 5 بول ذكر - ID4 اسباني Part Number Quanti…" at bounding box center [285, 66] width 530 height 45
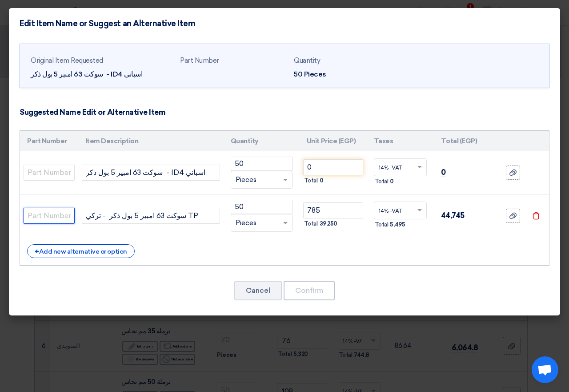
click at [44, 217] on input "text" at bounding box center [49, 216] width 51 height 16
type input "1"
click at [388, 250] on div "+ Add new alternative or option" at bounding box center [284, 251] width 515 height 14
click at [288, 225] on span at bounding box center [286, 223] width 11 height 10
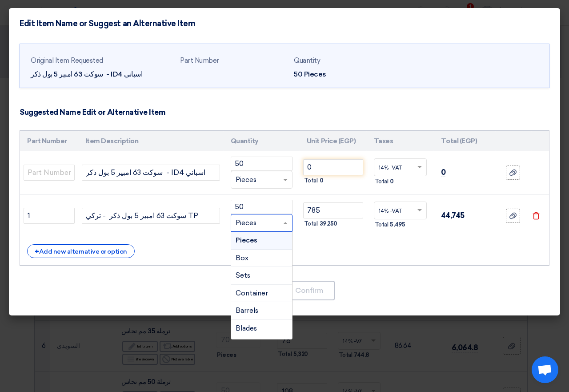
click at [272, 241] on div "Pieces" at bounding box center [261, 241] width 61 height 18
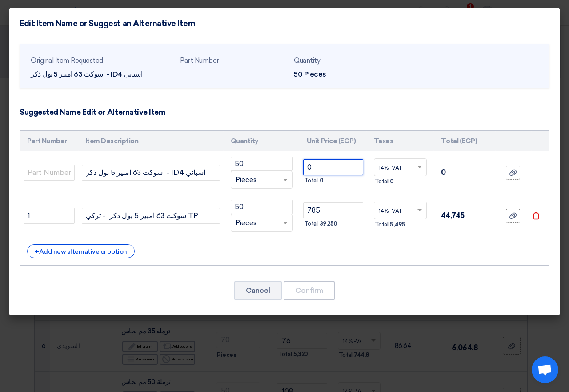
click at [335, 168] on input "0" at bounding box center [333, 167] width 60 height 16
type input "0"
click at [384, 250] on div "+ Add new alternative or option" at bounding box center [284, 251] width 515 height 14
click at [329, 166] on input "0" at bounding box center [333, 167] width 60 height 16
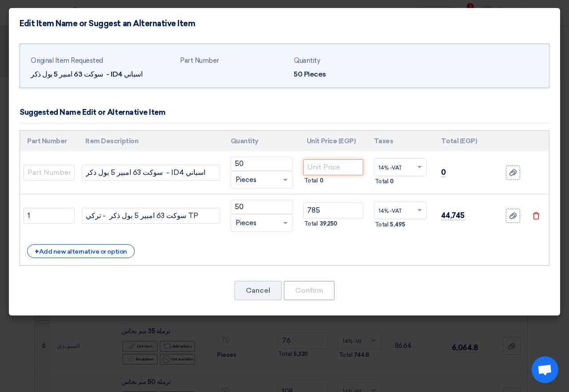
click at [445, 277] on div "Original Item Requested سوكت 63 امبير 5 بول ذكر - ID4 اسباني Part Number Quanti…" at bounding box center [285, 177] width 552 height 277
click at [315, 172] on input "number" at bounding box center [333, 167] width 60 height 16
click at [349, 165] on input "number" at bounding box center [333, 167] width 60 height 16
type input "0"
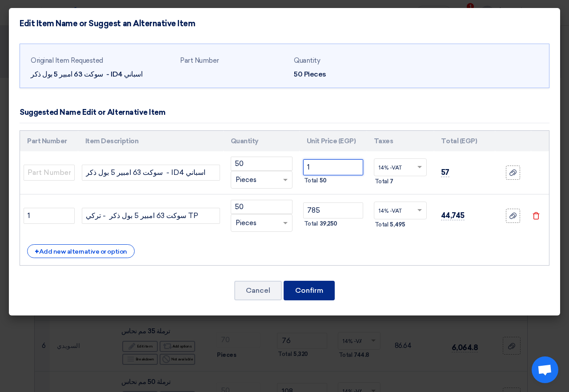
type input "1"
click at [315, 294] on button "Confirm" at bounding box center [309, 291] width 51 height 20
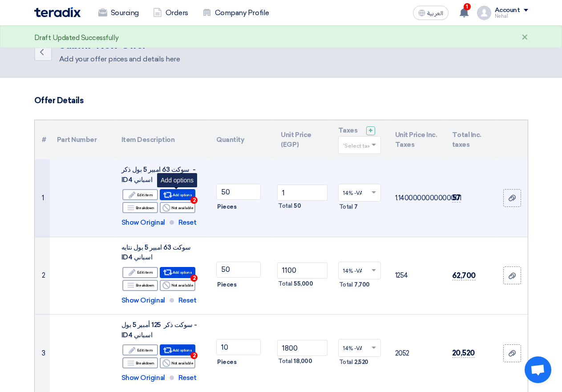
click at [193, 199] on span "2" at bounding box center [193, 200] width 7 height 7
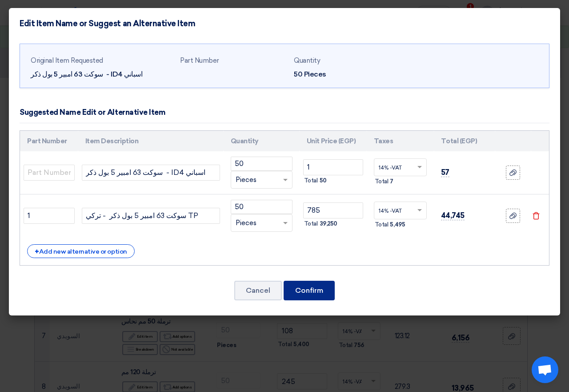
click at [311, 283] on button "Confirm" at bounding box center [309, 291] width 51 height 20
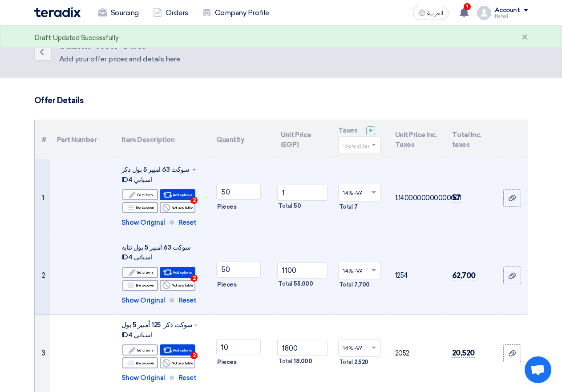
scroll to position [44, 0]
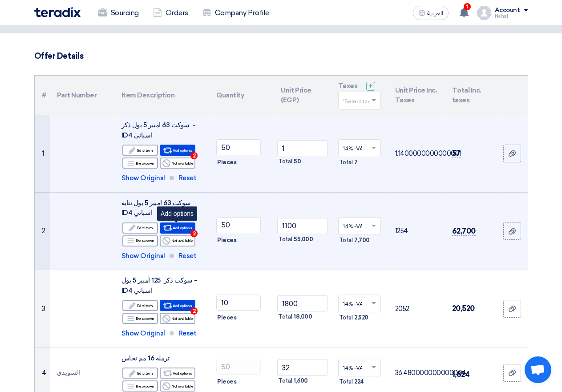
click at [196, 234] on span "2" at bounding box center [193, 233] width 7 height 7
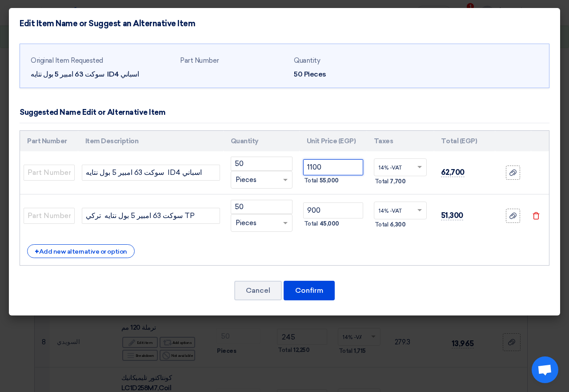
click at [339, 171] on input "1100" at bounding box center [333, 167] width 60 height 16
type input "1"
click at [305, 285] on button "Confirm" at bounding box center [309, 291] width 51 height 20
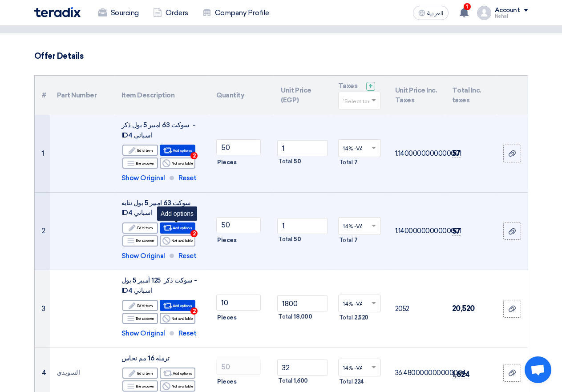
click at [192, 235] on span "2" at bounding box center [193, 233] width 7 height 7
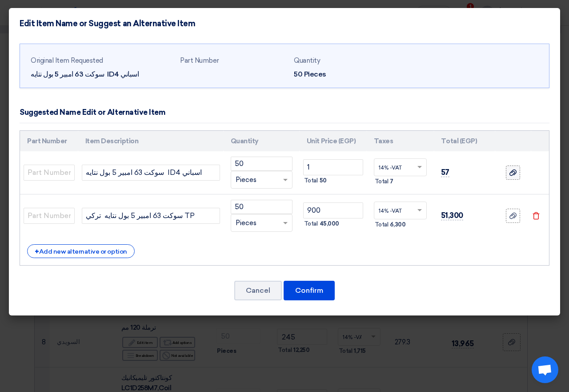
click at [517, 170] on icon at bounding box center [513, 172] width 7 height 7
click at [0, 0] on input "file" at bounding box center [0, 0] width 0 height 0
click at [316, 287] on button "Confirm" at bounding box center [309, 291] width 51 height 20
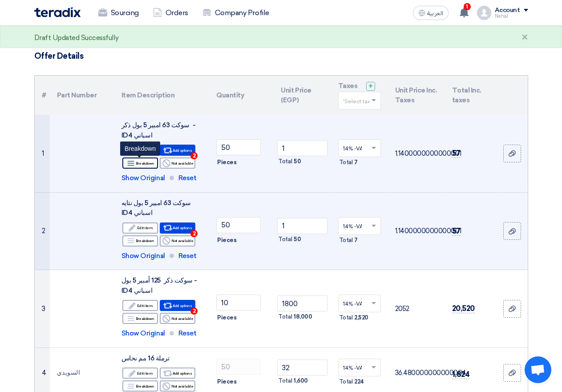
click at [145, 163] on div "Breakdown Breakdown" at bounding box center [140, 162] width 36 height 11
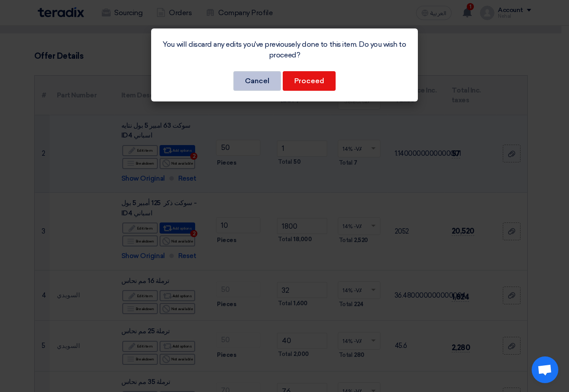
click at [254, 84] on button "Cancel" at bounding box center [258, 81] width 48 height 20
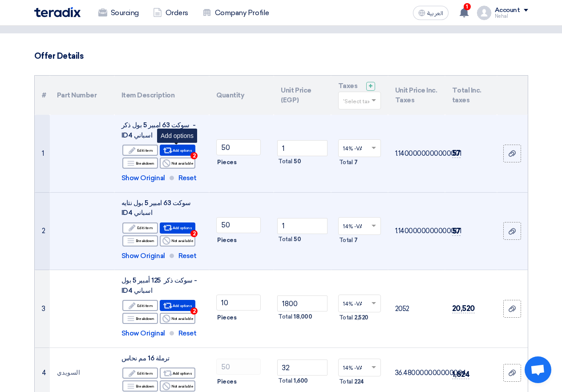
click at [193, 157] on span "2" at bounding box center [193, 155] width 7 height 7
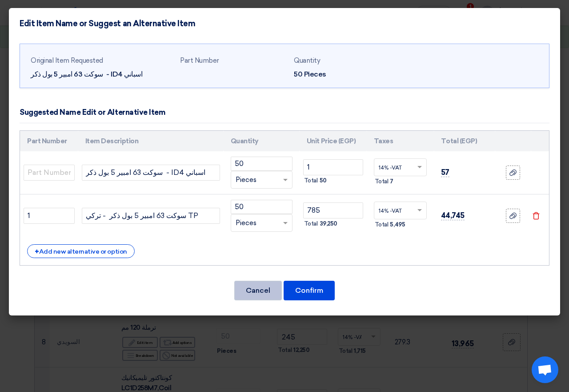
click at [268, 290] on button "Cancel" at bounding box center [258, 291] width 48 height 20
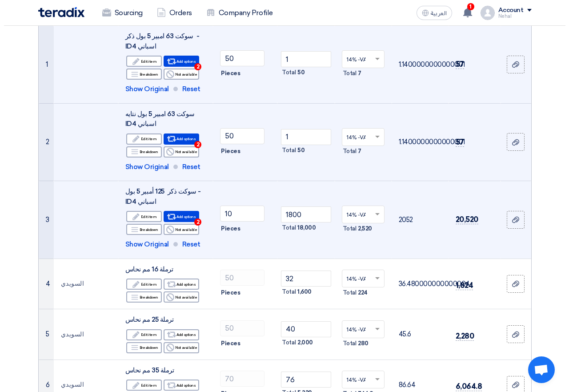
scroll to position [178, 0]
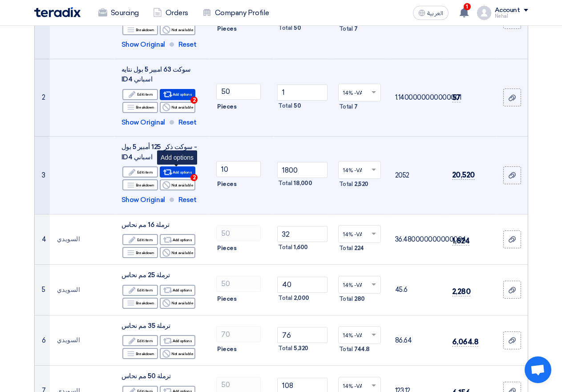
click at [195, 178] on span "2" at bounding box center [193, 177] width 7 height 7
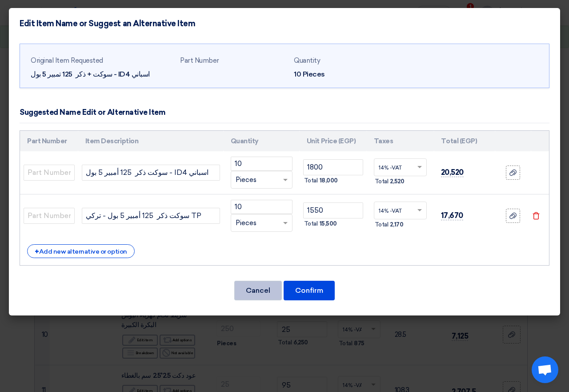
click at [271, 292] on button "Cancel" at bounding box center [258, 291] width 48 height 20
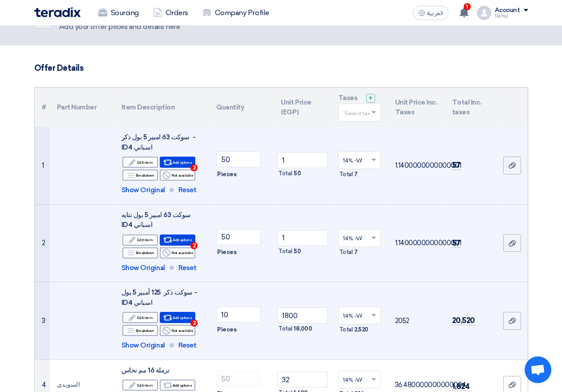
scroll to position [0, 0]
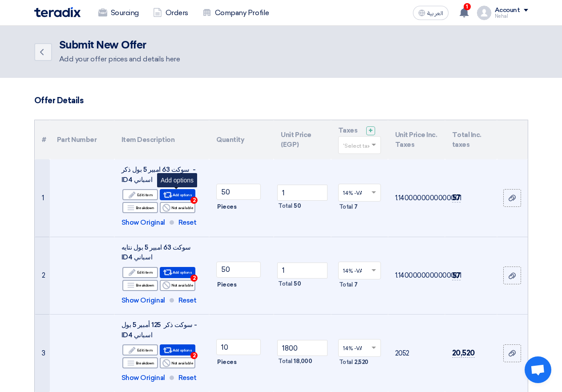
click at [195, 200] on span "2" at bounding box center [193, 200] width 7 height 7
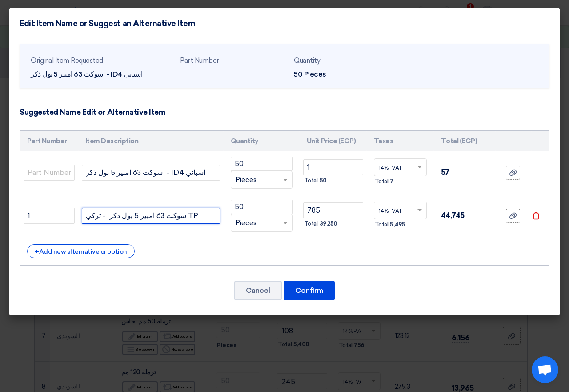
drag, startPoint x: 164, startPoint y: 215, endPoint x: 148, endPoint y: 215, distance: 16.0
click at [164, 215] on input "سوكت 63 امبير 5 بول ذكر - تركي TP" at bounding box center [151, 216] width 138 height 16
click at [140, 215] on input "سوكت 63 امبير 5 بول ذكر - تركي TP" at bounding box center [151, 216] width 138 height 16
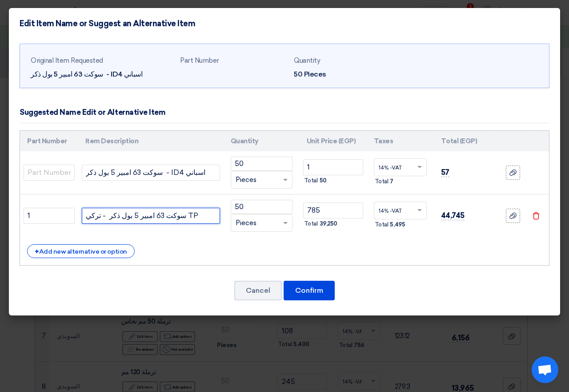
click at [140, 215] on input "سوكت 63 امبير 5 بول ذكر - تركي TP" at bounding box center [151, 216] width 138 height 16
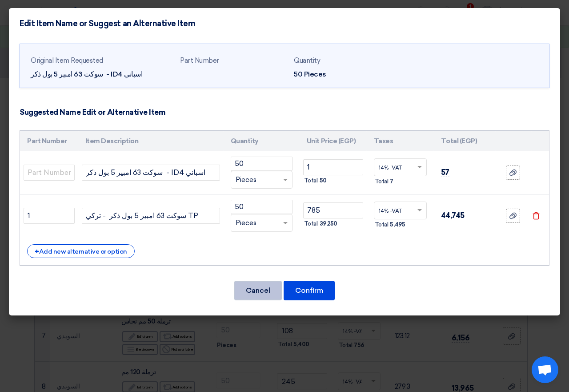
click at [260, 288] on button "Cancel" at bounding box center [258, 291] width 48 height 20
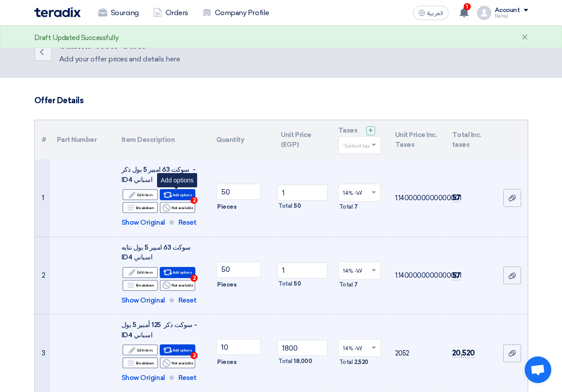
click at [181, 194] on div "Alternative Add options 2" at bounding box center [178, 194] width 36 height 11
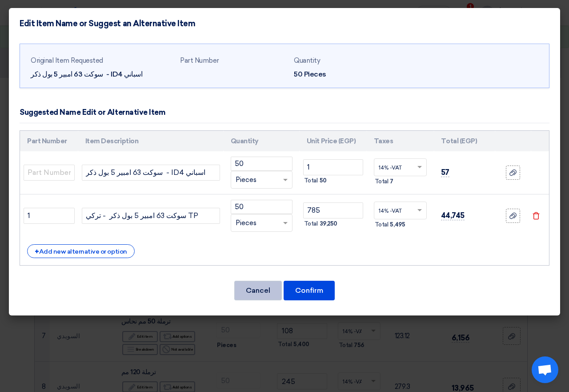
click at [265, 289] on button "Cancel" at bounding box center [258, 291] width 48 height 20
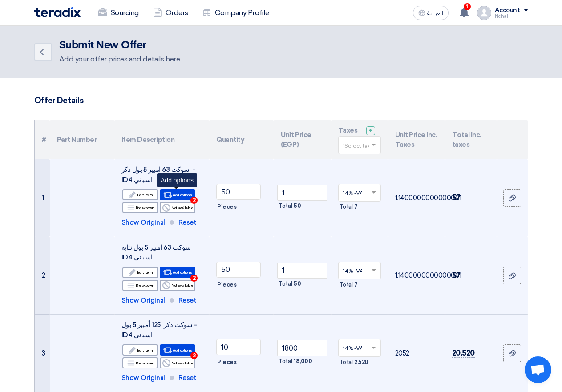
click at [191, 201] on span "2" at bounding box center [193, 200] width 7 height 7
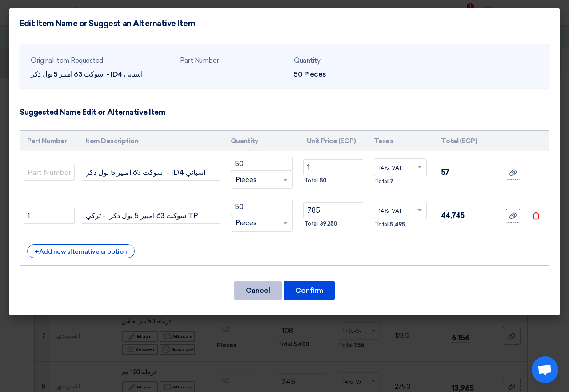
drag, startPoint x: 262, startPoint y: 289, endPoint x: 267, endPoint y: 281, distance: 9.4
click at [262, 287] on button "Cancel" at bounding box center [258, 291] width 48 height 20
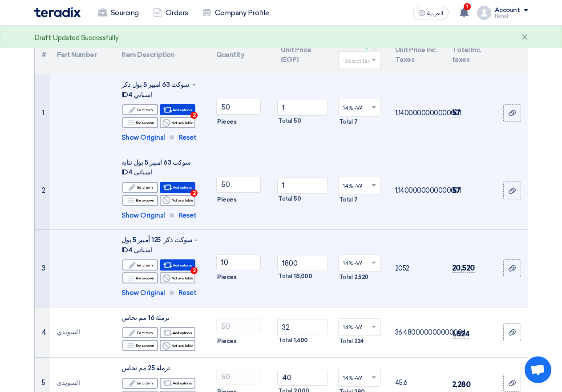
scroll to position [89, 0]
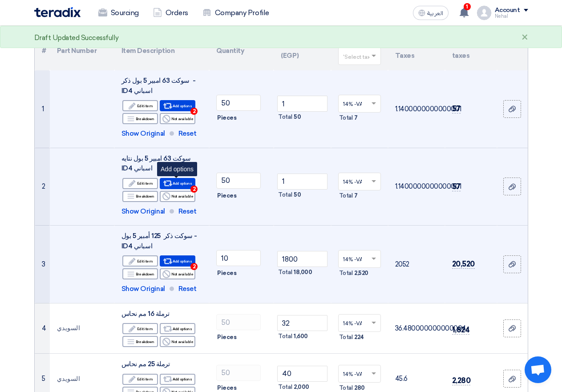
click at [194, 188] on span "2" at bounding box center [193, 189] width 7 height 7
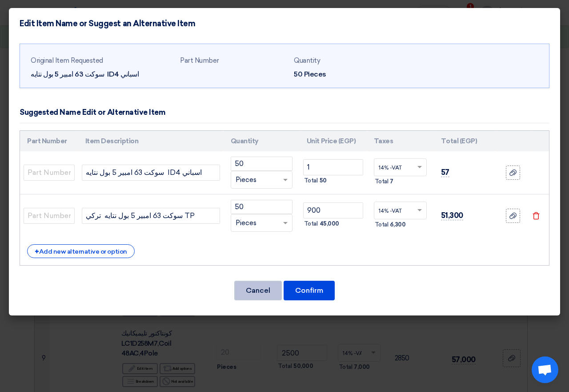
click at [247, 287] on button "Cancel" at bounding box center [258, 291] width 48 height 20
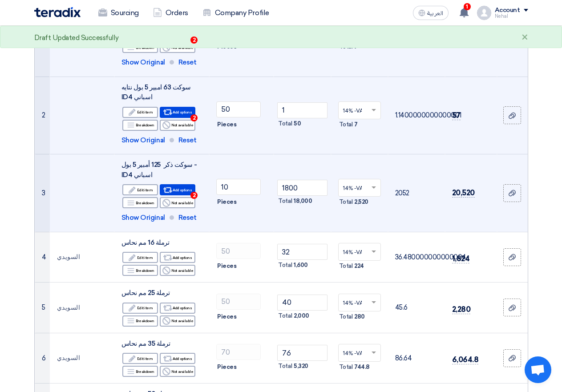
scroll to position [178, 0]
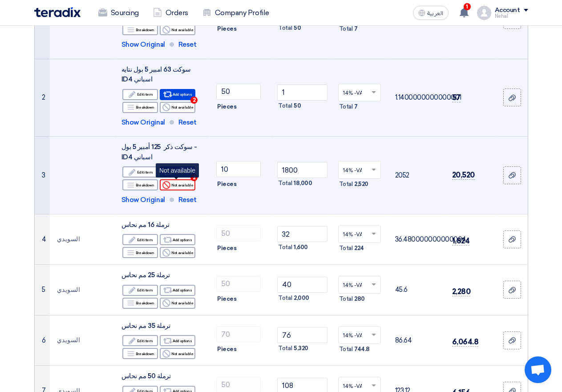
click at [175, 186] on div "Reject Not available" at bounding box center [178, 184] width 36 height 11
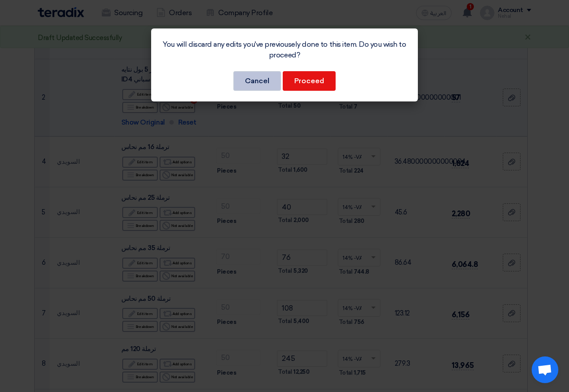
click at [246, 75] on button "Cancel" at bounding box center [258, 81] width 48 height 20
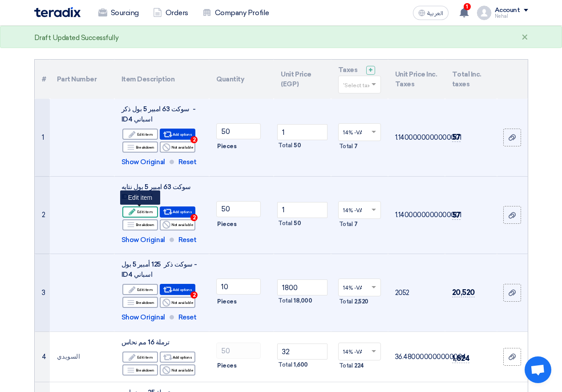
scroll to position [44, 0]
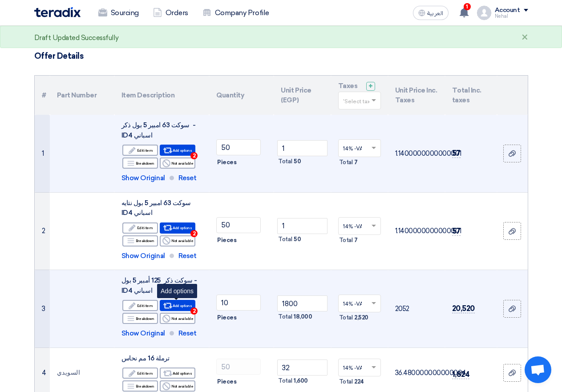
click at [194, 311] on span "2" at bounding box center [193, 310] width 7 height 7
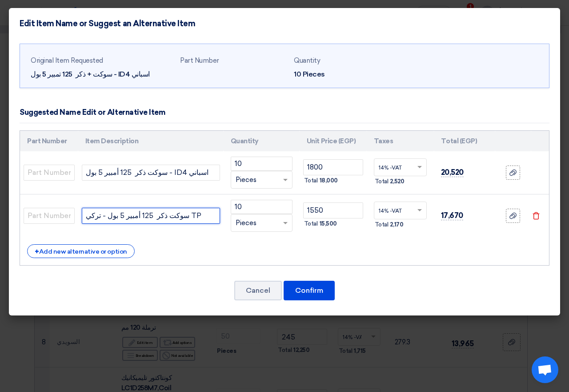
click at [167, 211] on input "سوكت ذكر 125 أمبير 5 بول - تركي TP" at bounding box center [151, 216] width 138 height 16
click at [323, 164] on input "1800" at bounding box center [333, 167] width 60 height 16
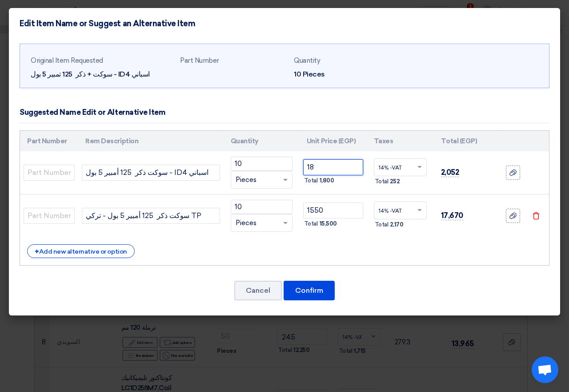
type input "1"
click at [307, 297] on button "Confirm" at bounding box center [309, 291] width 51 height 20
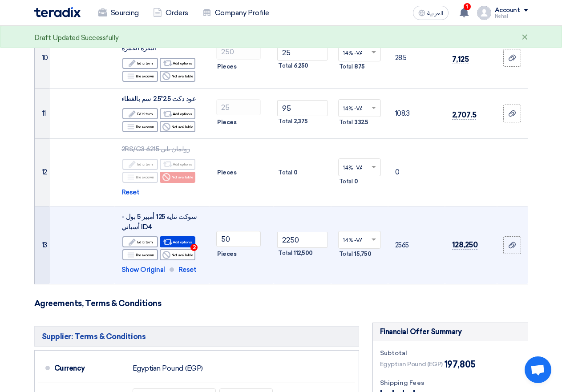
scroll to position [712, 0]
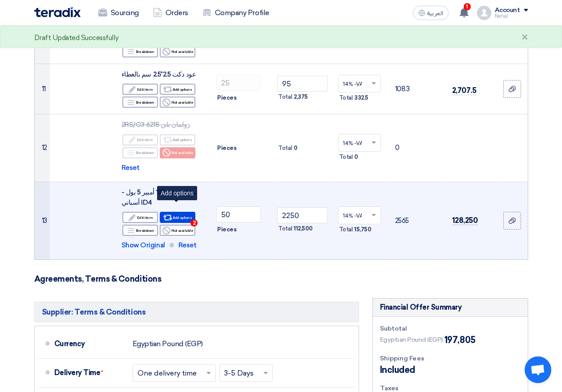
click at [192, 219] on span "2" at bounding box center [193, 222] width 7 height 7
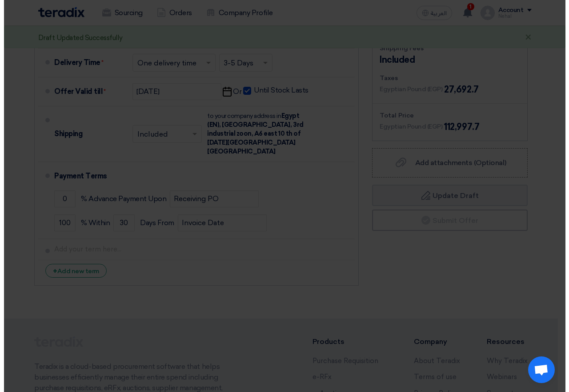
scroll to position [479, 0]
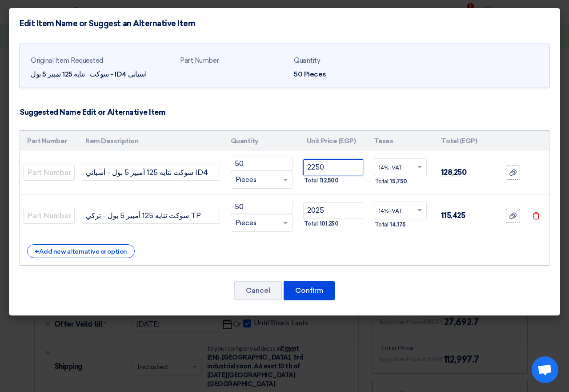
click at [334, 167] on input "2250" at bounding box center [333, 167] width 60 height 16
type input "2"
type input "1"
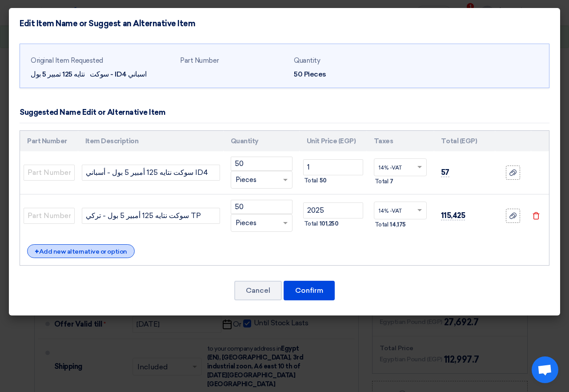
click at [91, 249] on div "+ Add new alternative or option" at bounding box center [81, 251] width 108 height 14
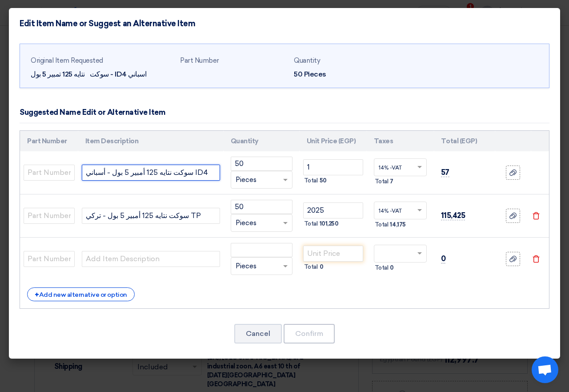
click at [131, 176] on input "سوكت نتايه 125 أمبير 5 بول - أسباني ID4" at bounding box center [151, 173] width 138 height 16
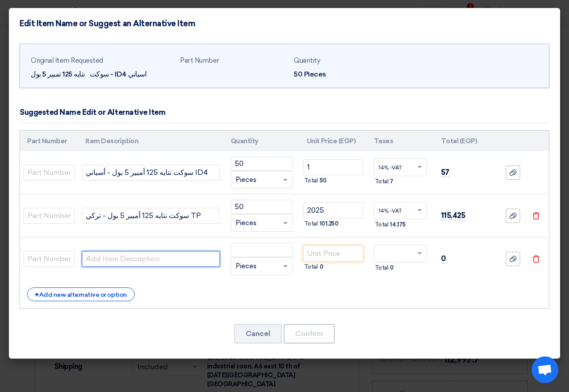
click at [190, 262] on input "text" at bounding box center [151, 259] width 138 height 16
paste input "سوكت نتايه 125 أمبير 5 بول - أسباني ID4"
type input "سوكت نتايه 125 أمبير 5 بول - أسباني ID4"
click at [188, 258] on input "سوكت نتايه 125 أمبير 5 بول - أسباني ID4" at bounding box center [151, 259] width 138 height 16
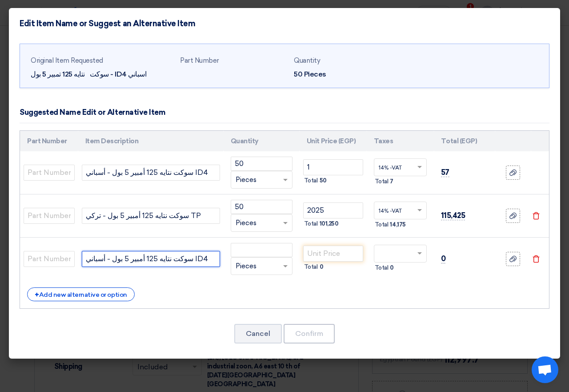
click at [189, 254] on input "سوكت نتايه 125 أمبير 5 بول - أسباني ID4" at bounding box center [151, 259] width 138 height 16
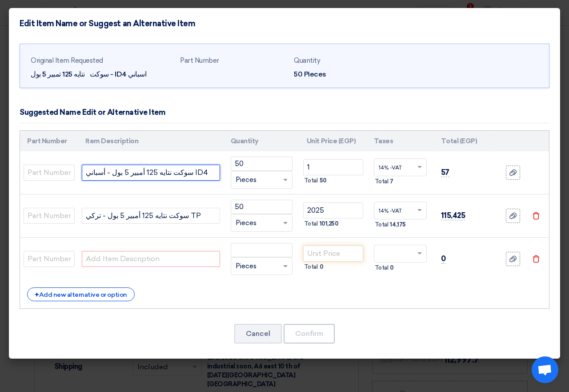
click at [147, 172] on input "سوكت نتايه 125 أمبير 5 بول - أسباني ID4" at bounding box center [151, 173] width 138 height 16
type input "سوكت نتايه + دكر 125 أمبير 5 بول - أسباني ID4"
click at [327, 164] on input "1" at bounding box center [333, 167] width 60 height 16
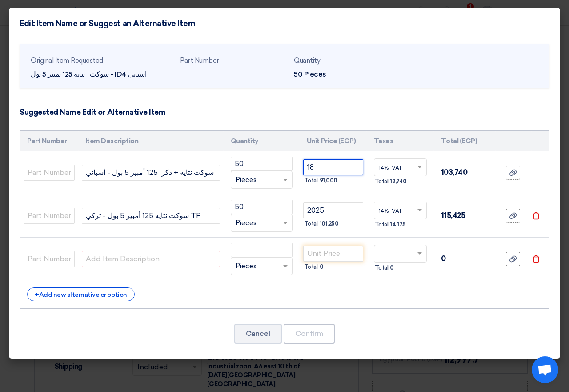
type input "1"
type input "8200"
click at [256, 91] on div "Original Item Requested سوكت نتايه 125 تمبير 5 بول - ID4 اسباني Part Number Qua…" at bounding box center [285, 199] width 552 height 320
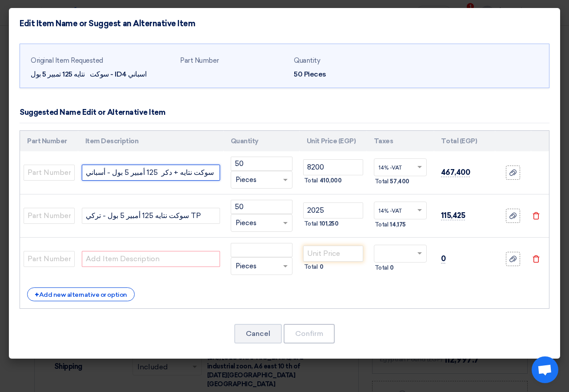
drag, startPoint x: 135, startPoint y: 171, endPoint x: 211, endPoint y: 171, distance: 76.5
click at [211, 171] on input "سوكت نتايه + دكر 125 أمبير 5 بول - أسباني ID4" at bounding box center [151, 173] width 138 height 16
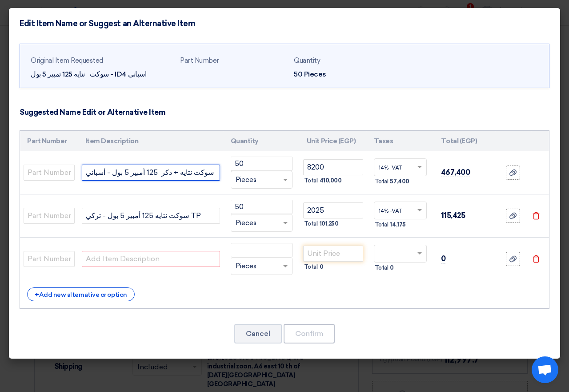
click at [211, 171] on input "سوكت نتايه + دكر 125 أمبير 5 بول - أسباني ID4" at bounding box center [151, 173] width 138 height 16
click at [209, 171] on input "سوكت نتايه + دكر 125 أمبير 5 بول - أسباني ID4" at bounding box center [151, 173] width 138 height 16
click at [539, 258] on icon "Delete" at bounding box center [537, 259] width 8 height 8
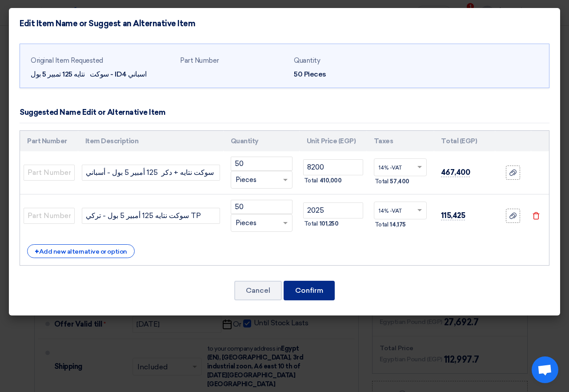
click at [321, 289] on button "Confirm" at bounding box center [309, 291] width 51 height 20
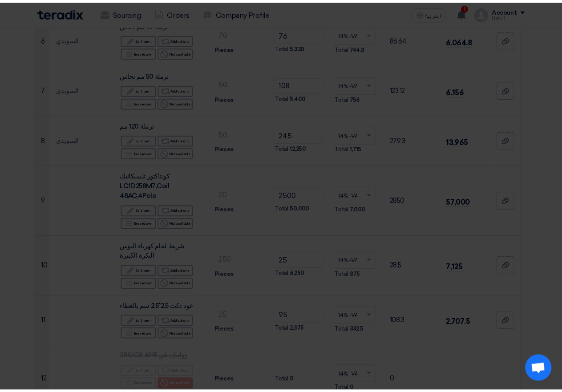
scroll to position [712, 0]
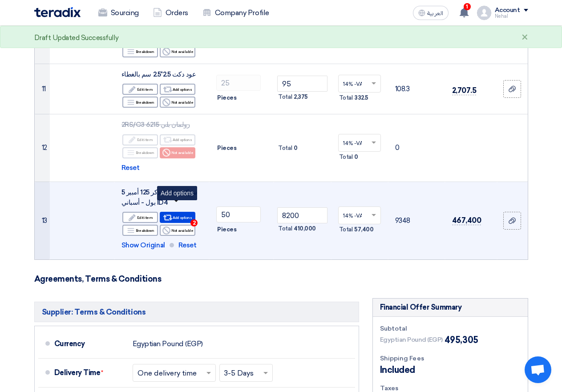
click at [195, 219] on span "2" at bounding box center [193, 222] width 7 height 7
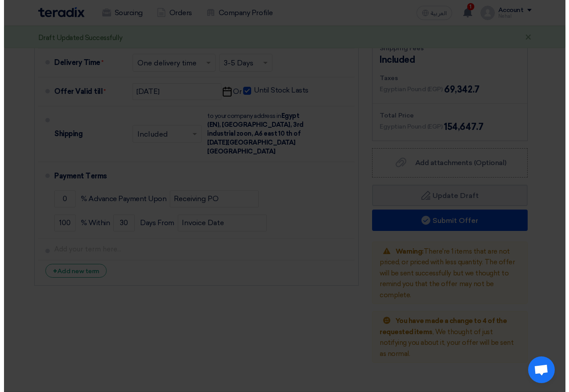
scroll to position [479, 0]
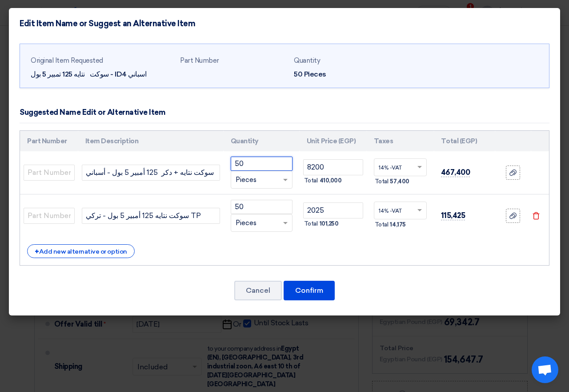
click at [251, 167] on input "50" at bounding box center [262, 164] width 62 height 14
type input "5"
type input "30"
click at [318, 287] on button "Confirm" at bounding box center [309, 291] width 51 height 20
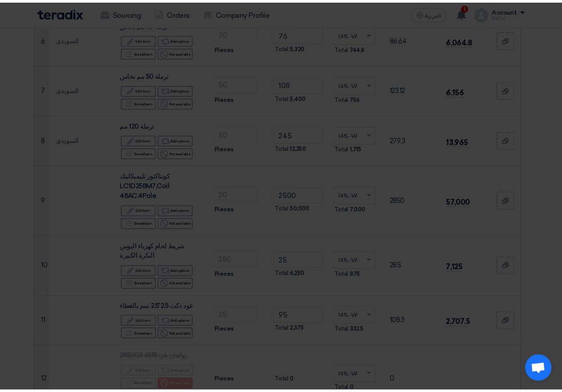
scroll to position [712, 0]
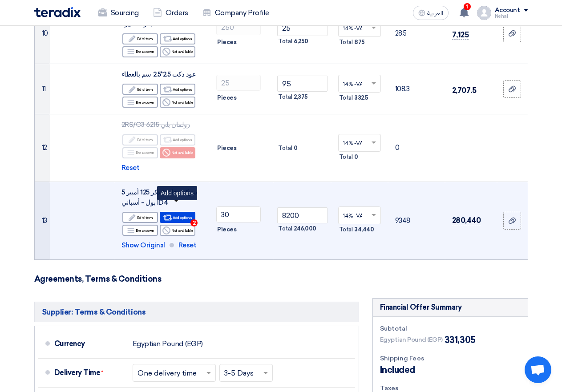
click at [194, 219] on span "2" at bounding box center [193, 222] width 7 height 7
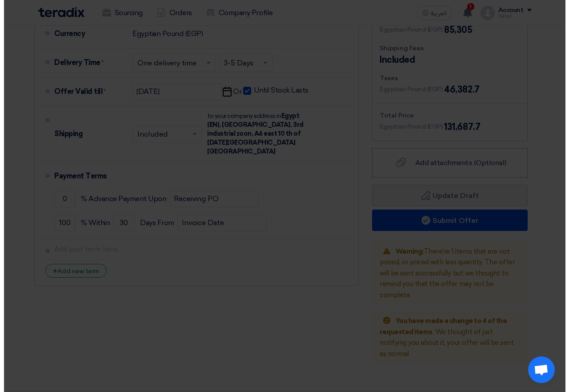
scroll to position [479, 0]
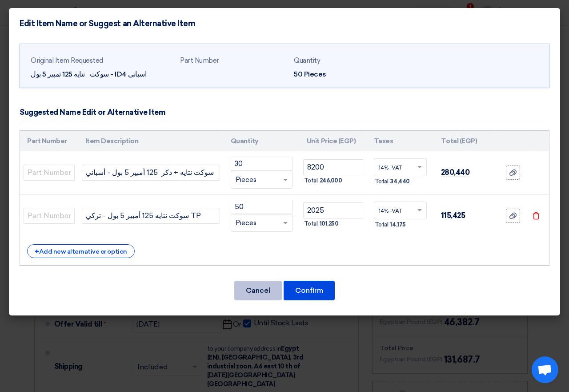
click at [258, 294] on button "Cancel" at bounding box center [258, 291] width 48 height 20
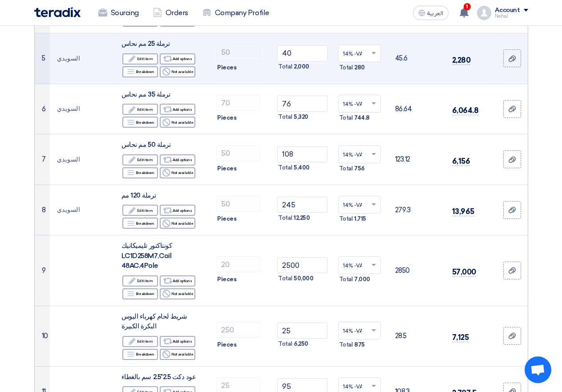
scroll to position [400, 0]
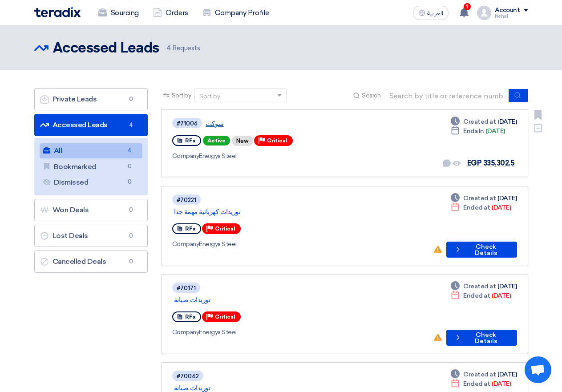
click at [208, 121] on link "سوكت" at bounding box center [317, 124] width 222 height 8
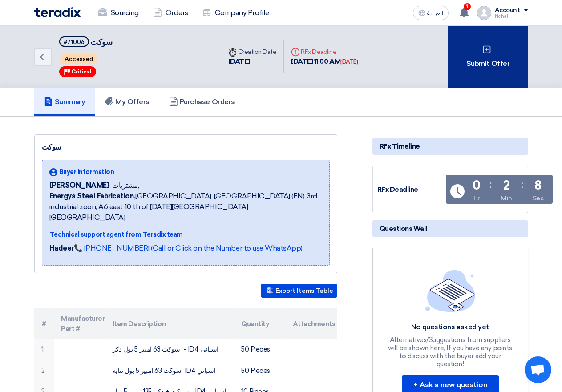
click at [485, 60] on div "Submit Offer" at bounding box center [488, 57] width 80 height 62
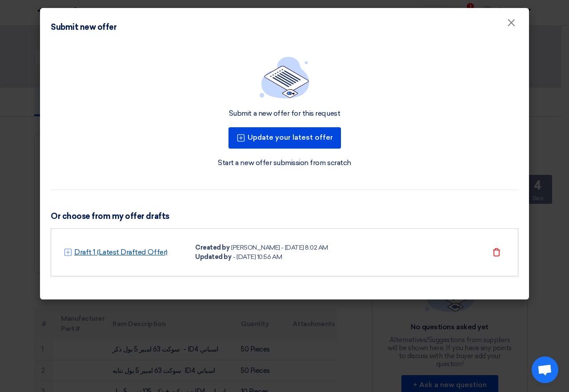
click at [117, 253] on link "Draft 1 (Latest Drafted Offer)" at bounding box center [120, 252] width 93 height 11
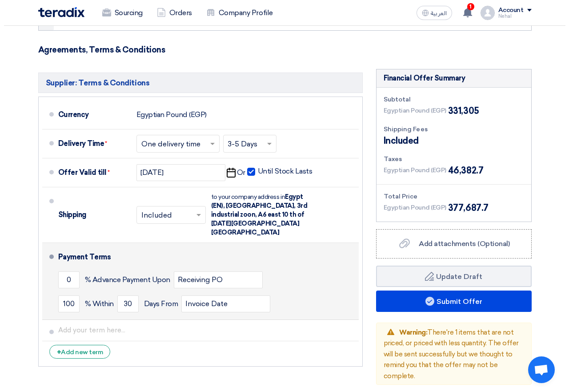
scroll to position [957, 0]
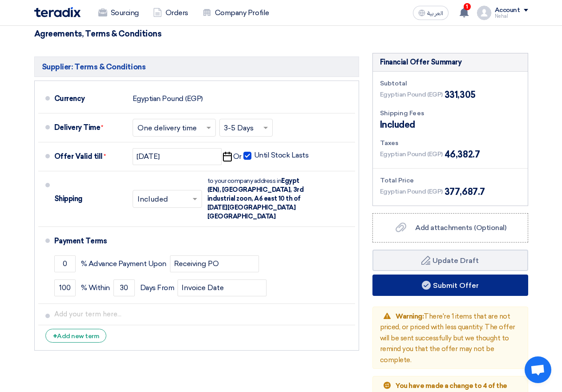
click at [430, 275] on button "Submit Offer" at bounding box center [450, 285] width 156 height 21
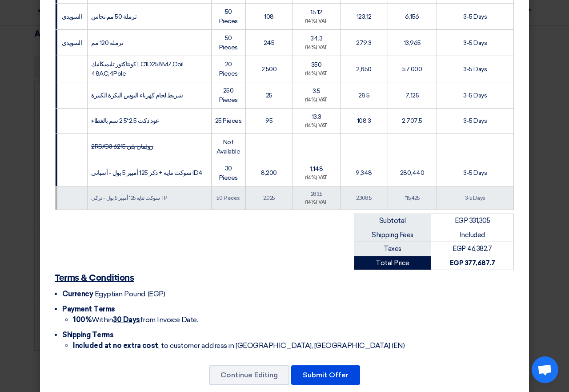
scroll to position [431, 0]
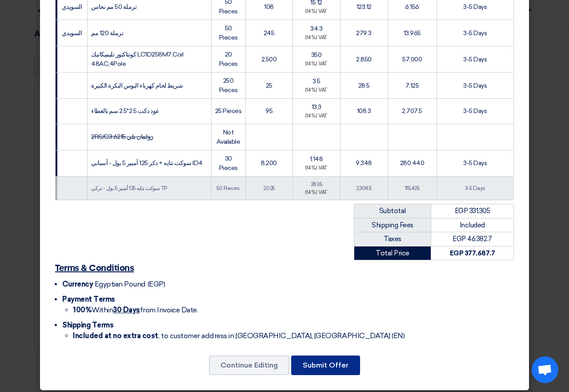
click at [324, 363] on button "Submit Offer" at bounding box center [325, 365] width 69 height 20
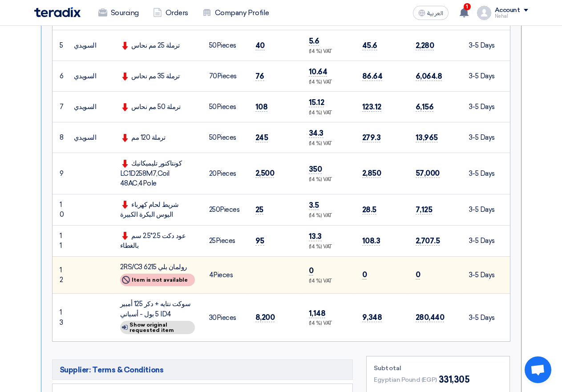
scroll to position [534, 0]
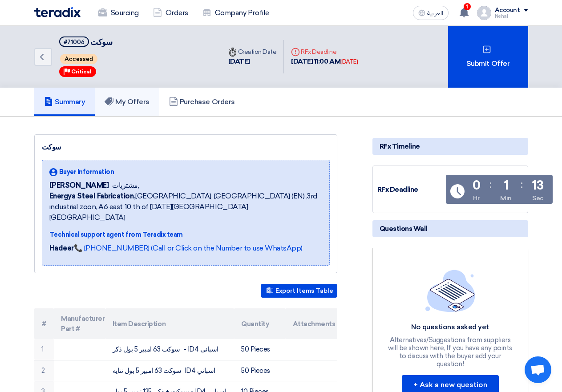
click at [121, 103] on h5 "My Offers" at bounding box center [127, 101] width 45 height 9
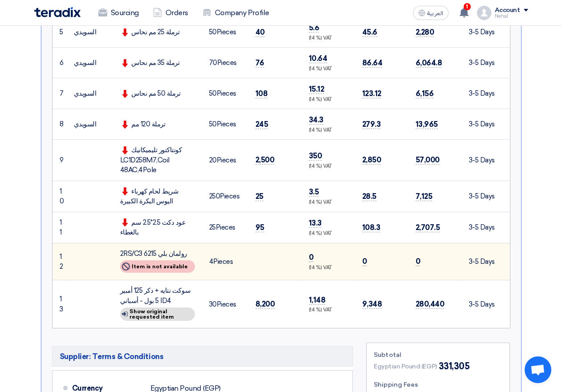
scroll to position [569, 0]
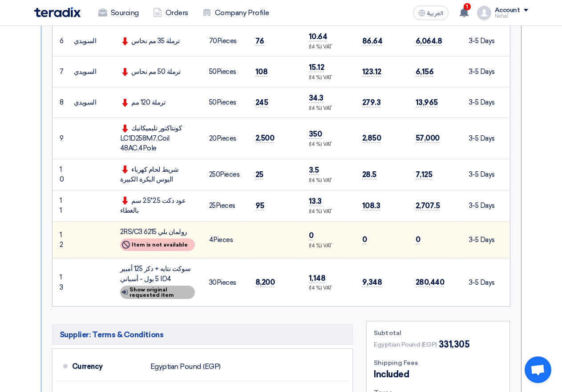
click at [149, 287] on div "Show details Show original requested item" at bounding box center [157, 292] width 75 height 13
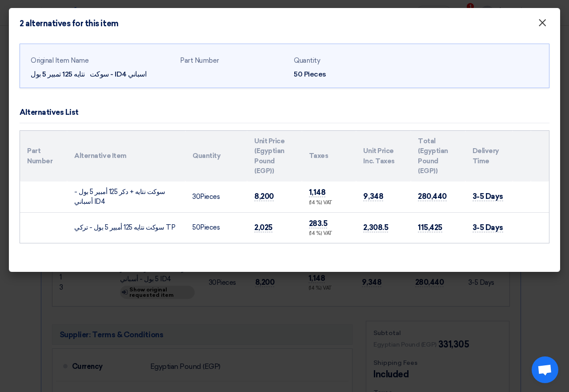
click at [537, 20] on button "×" at bounding box center [542, 23] width 23 height 18
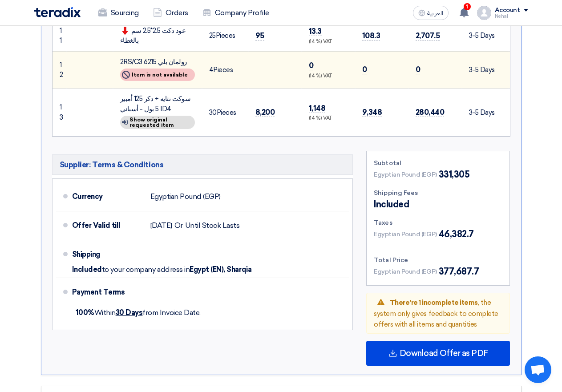
scroll to position [791, 0]
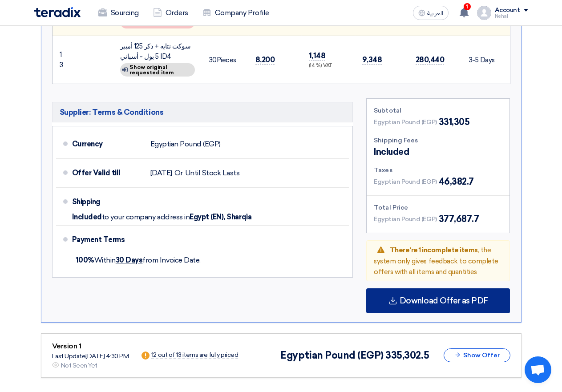
click at [446, 301] on span "Download Offer as PDF" at bounding box center [444, 301] width 89 height 8
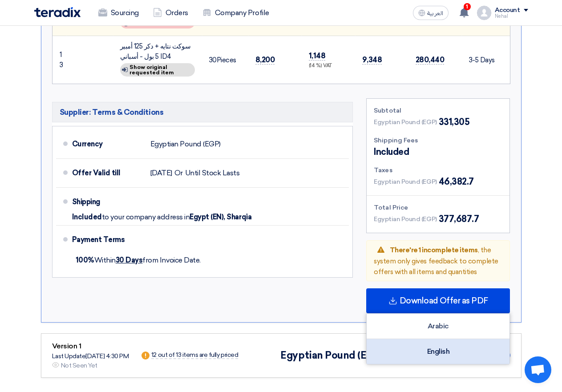
click at [425, 347] on div "English" at bounding box center [438, 351] width 143 height 25
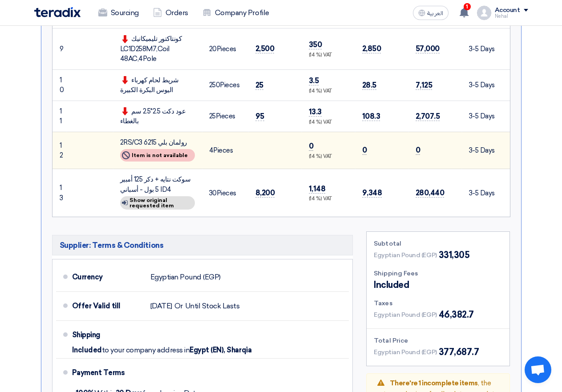
scroll to position [524, 0]
